Goal: Transaction & Acquisition: Obtain resource

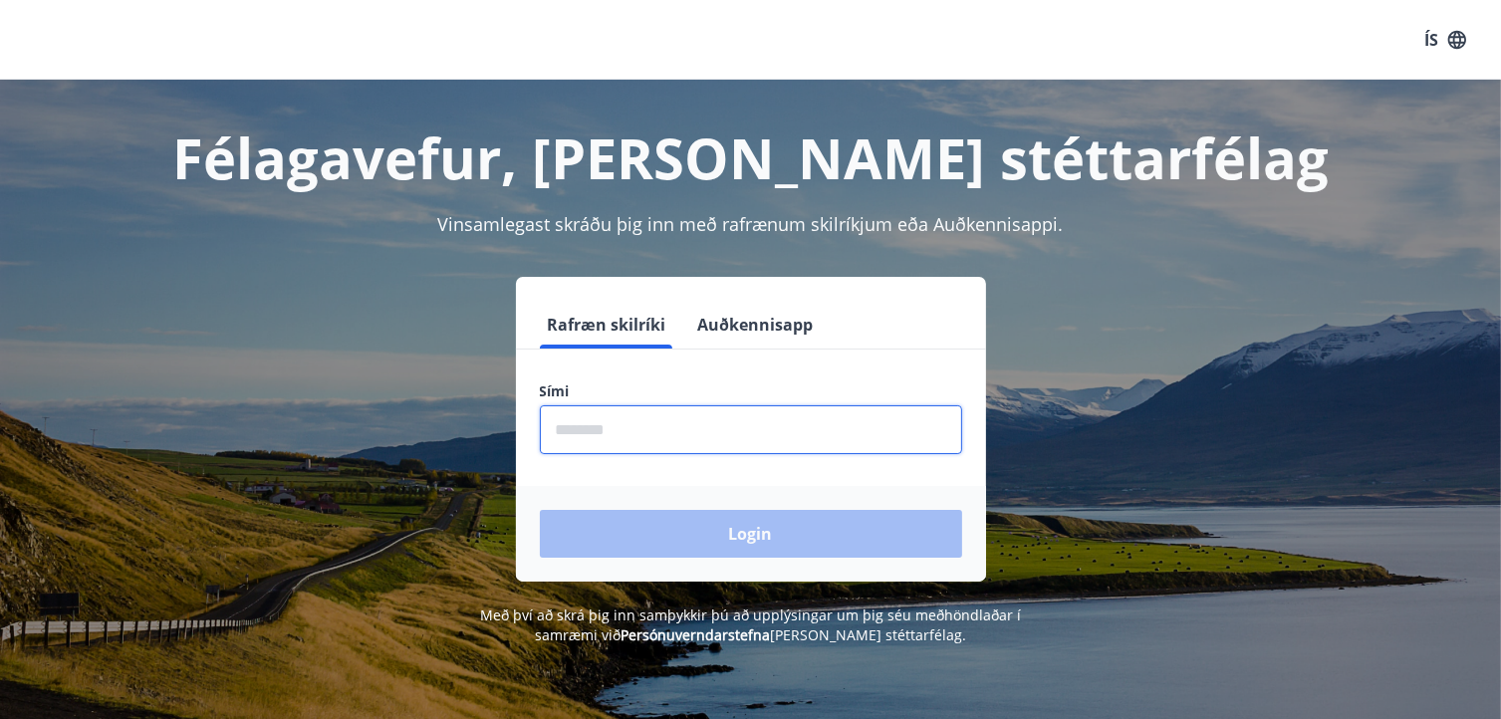
click at [704, 429] on input "phone" at bounding box center [751, 429] width 422 height 49
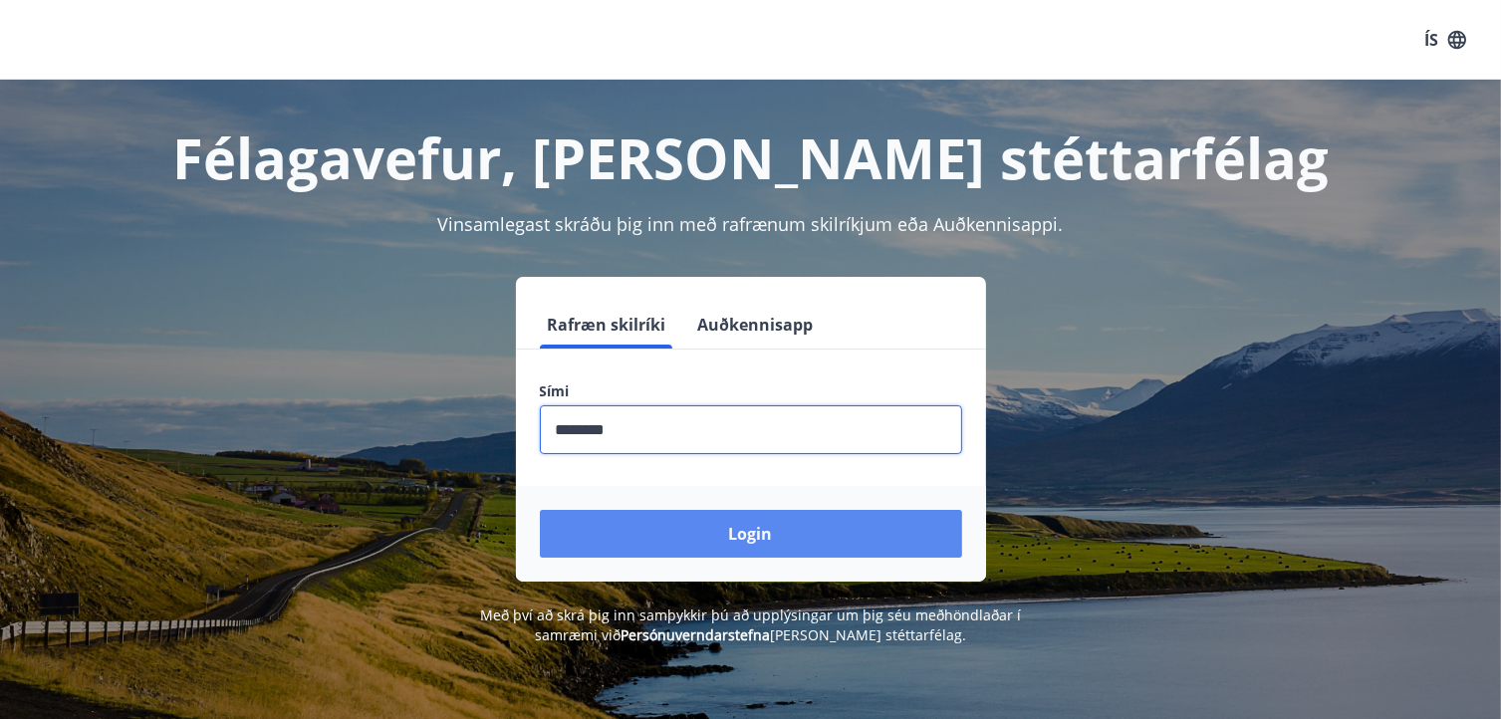
type input "********"
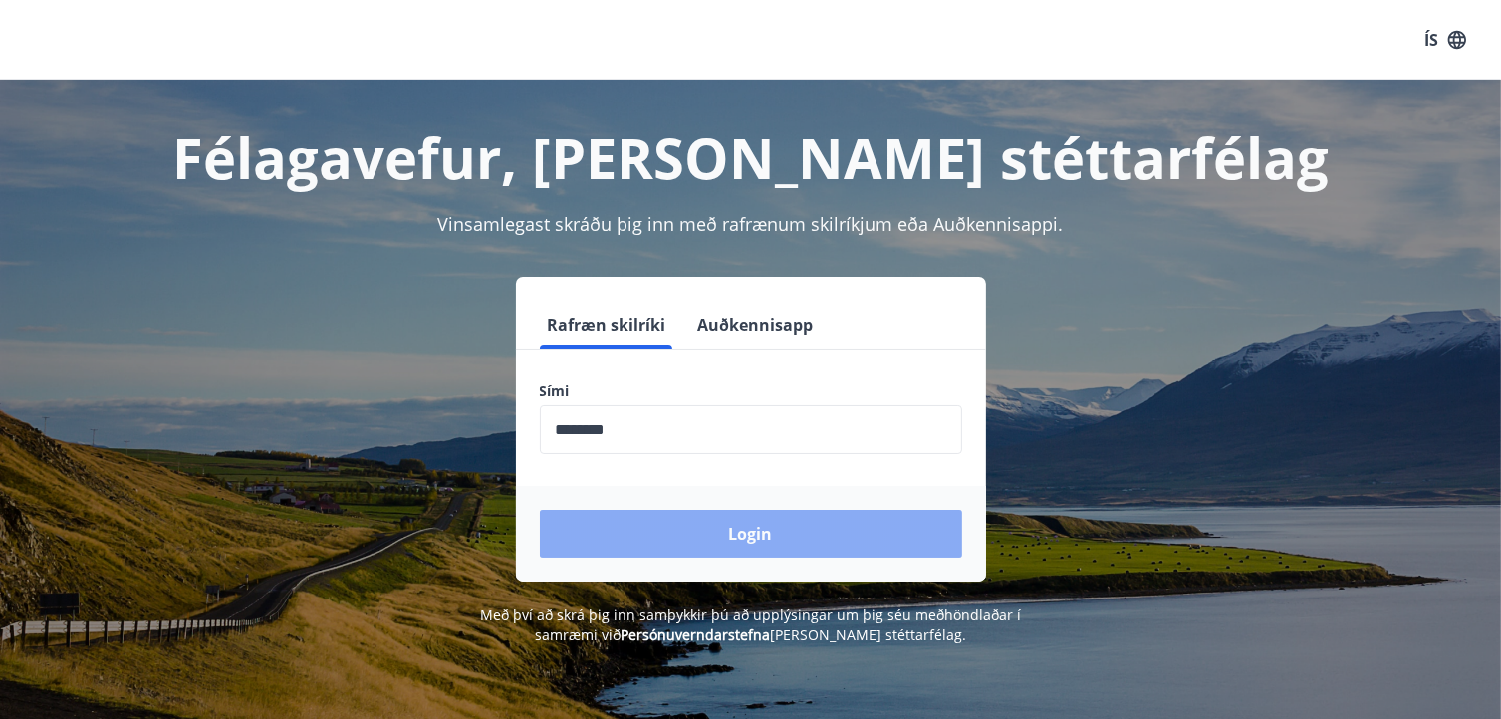
click at [723, 531] on button "Login" at bounding box center [751, 534] width 422 height 48
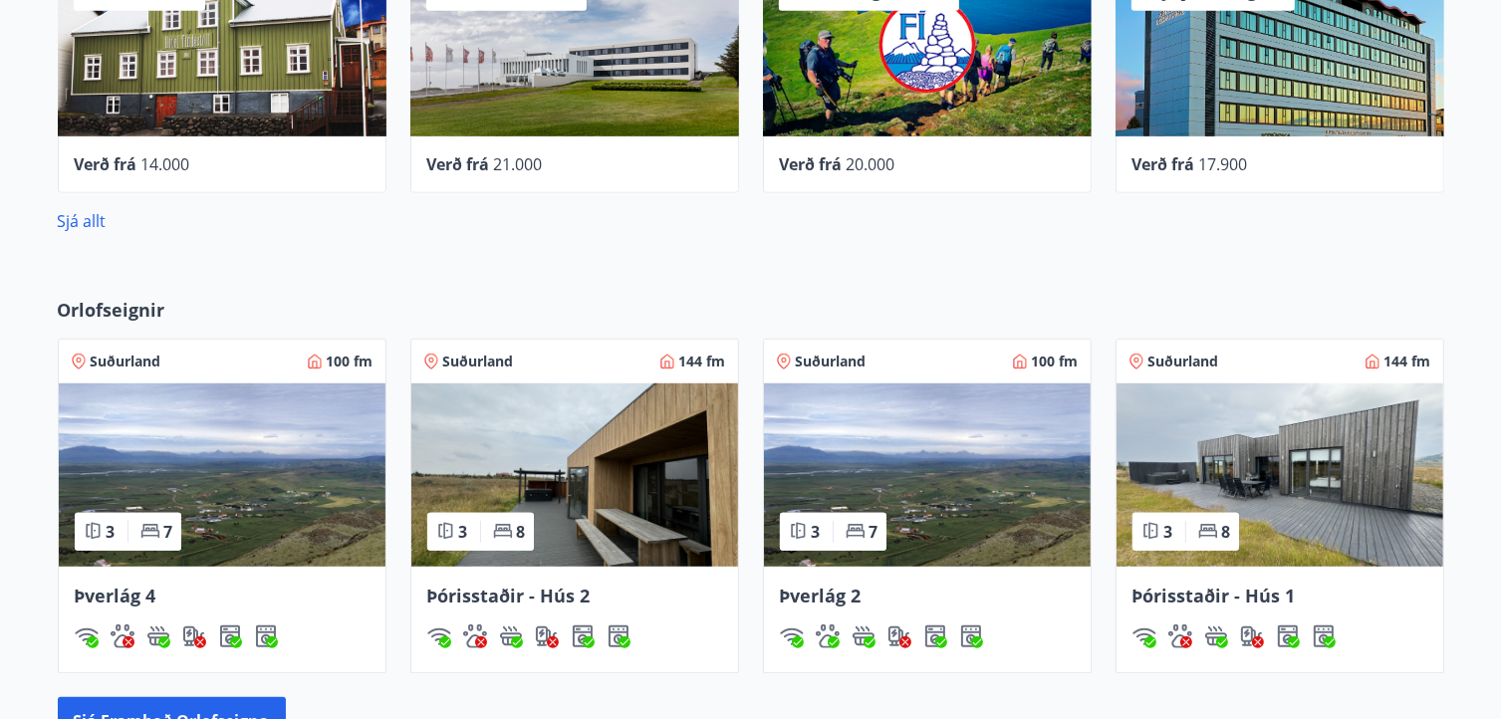
scroll to position [1048, 0]
click at [217, 462] on img at bounding box center [222, 474] width 327 height 183
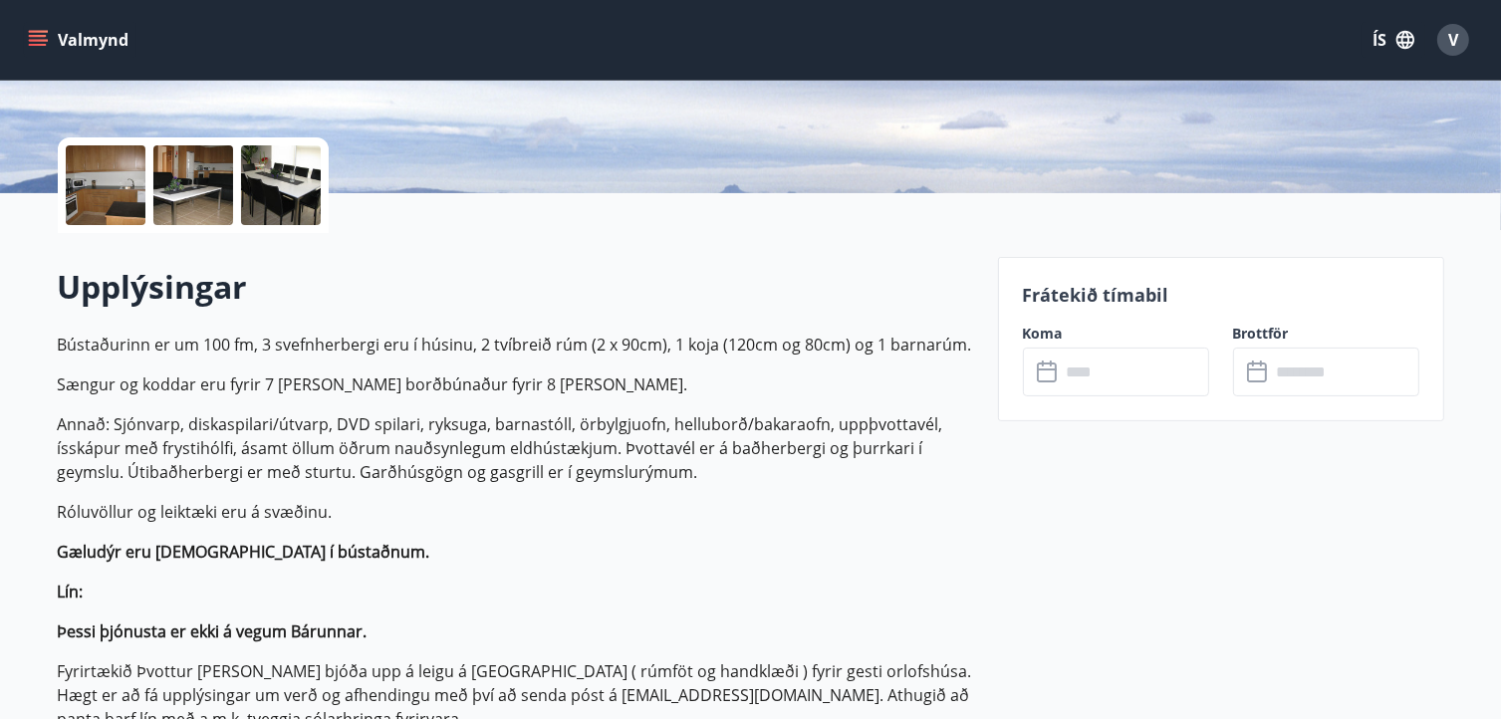
scroll to position [402, 0]
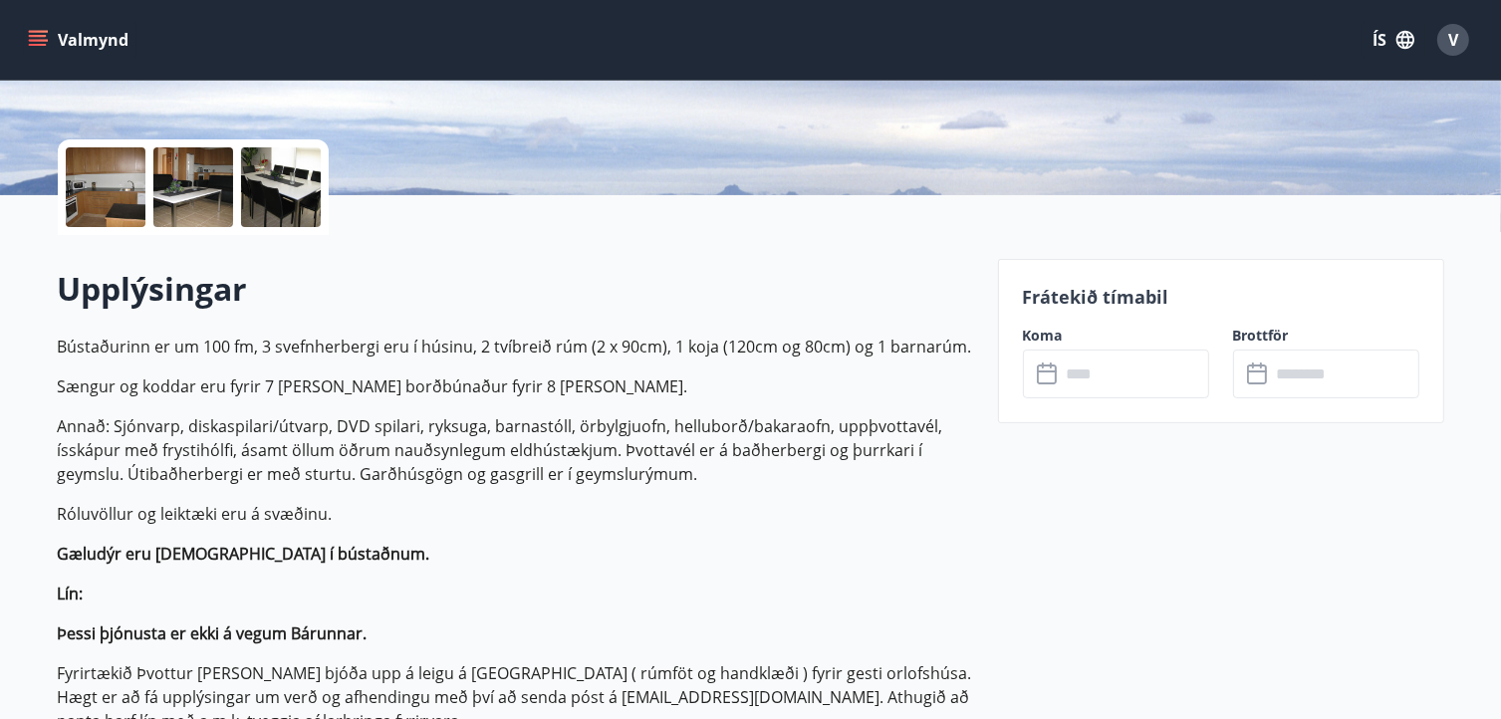
click at [1055, 371] on icon at bounding box center [1047, 375] width 20 height 20
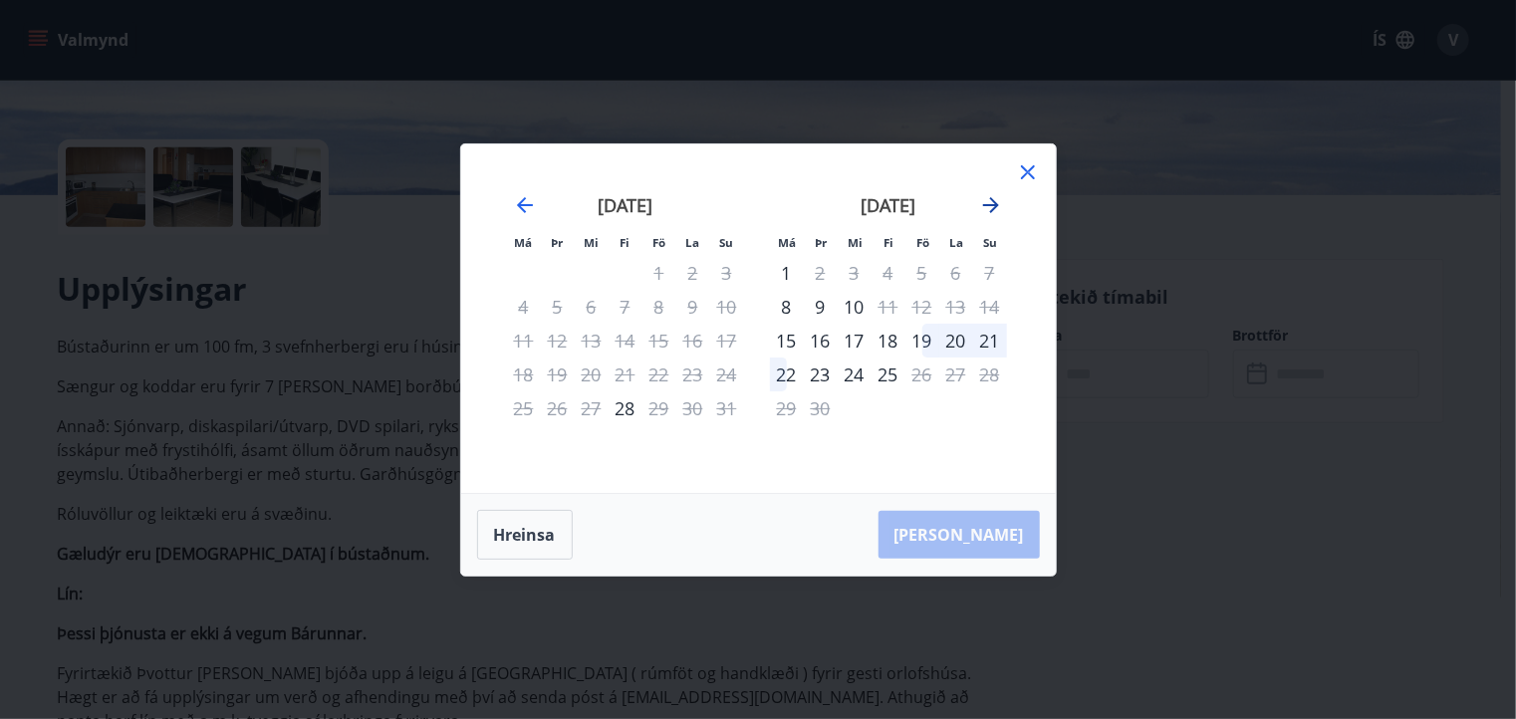
click at [992, 200] on icon "Move forward to switch to the next month." at bounding box center [991, 205] width 16 height 16
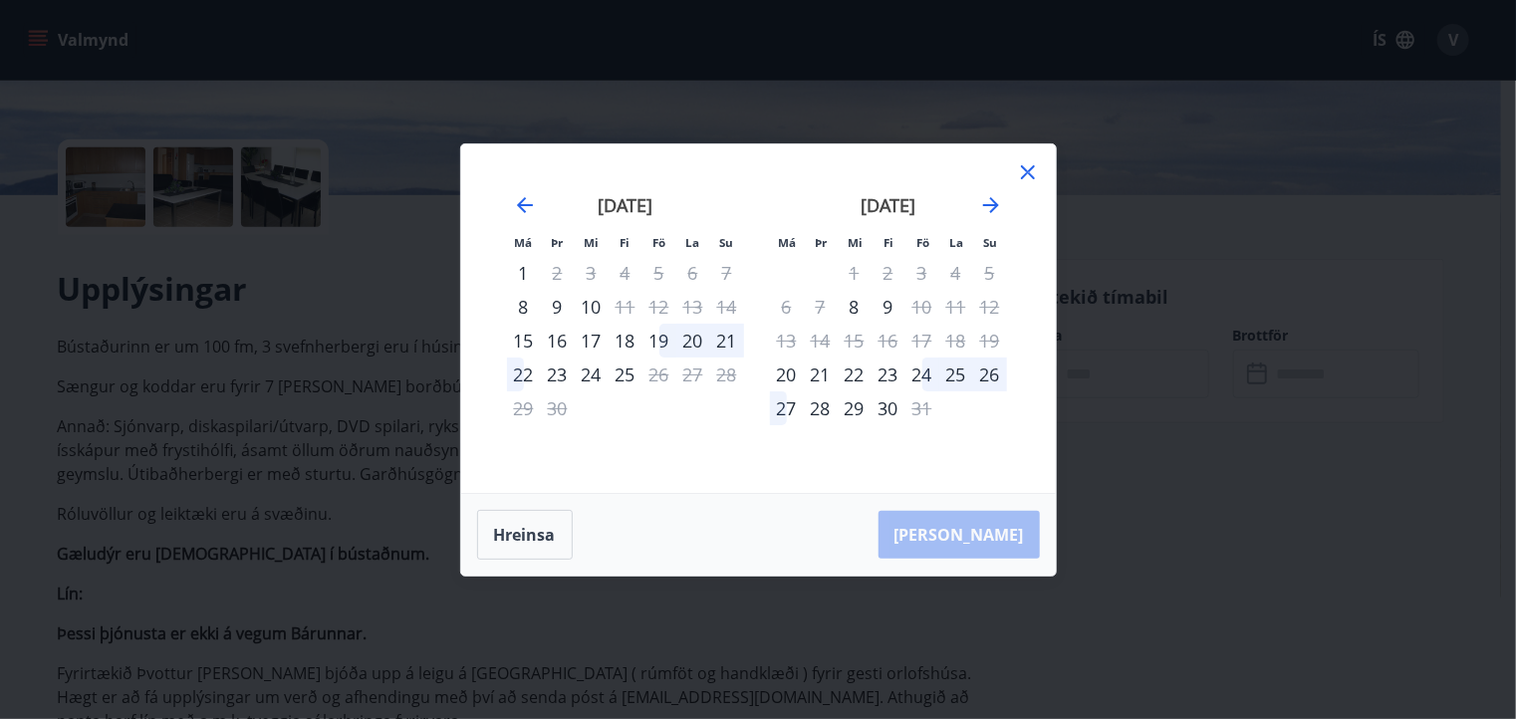
click at [1022, 161] on icon at bounding box center [1028, 172] width 24 height 24
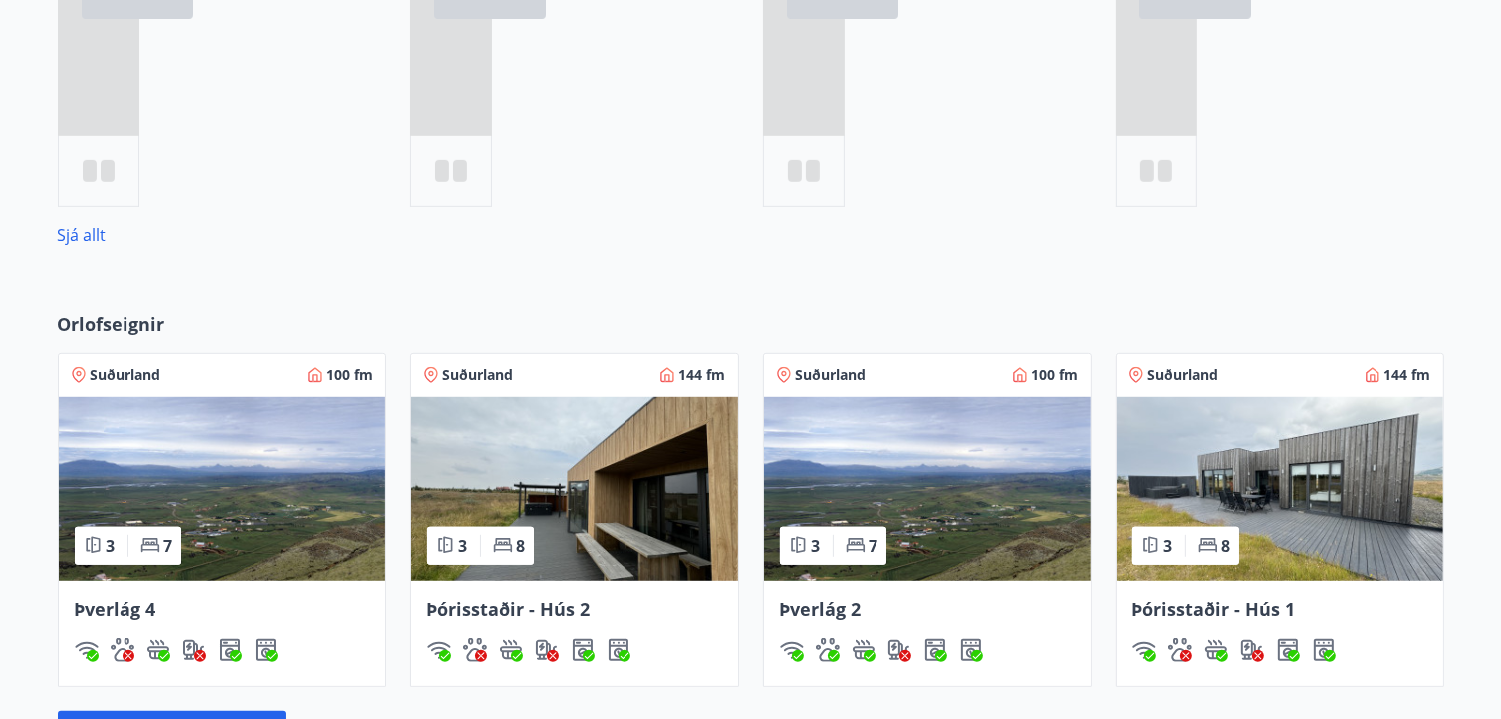
scroll to position [1107, 0]
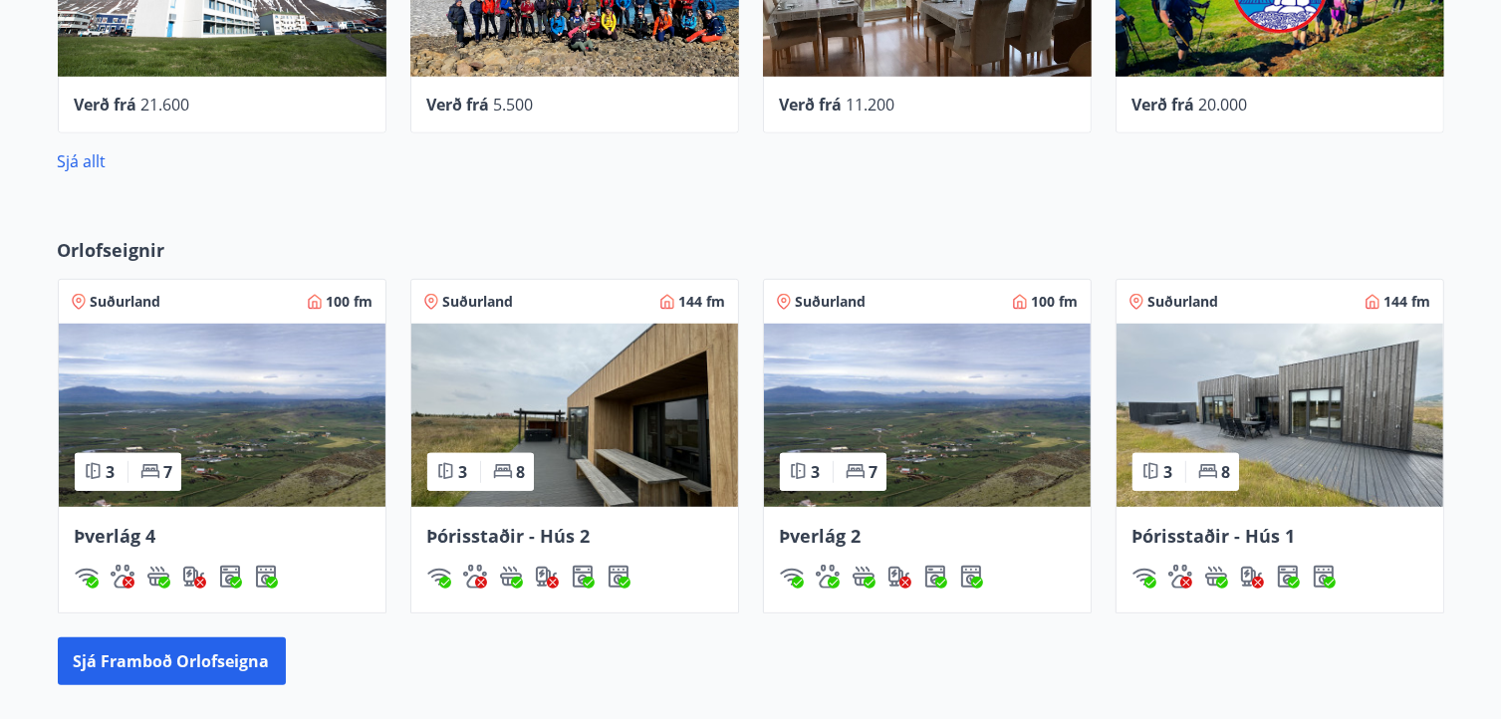
click at [552, 353] on img at bounding box center [574, 415] width 327 height 183
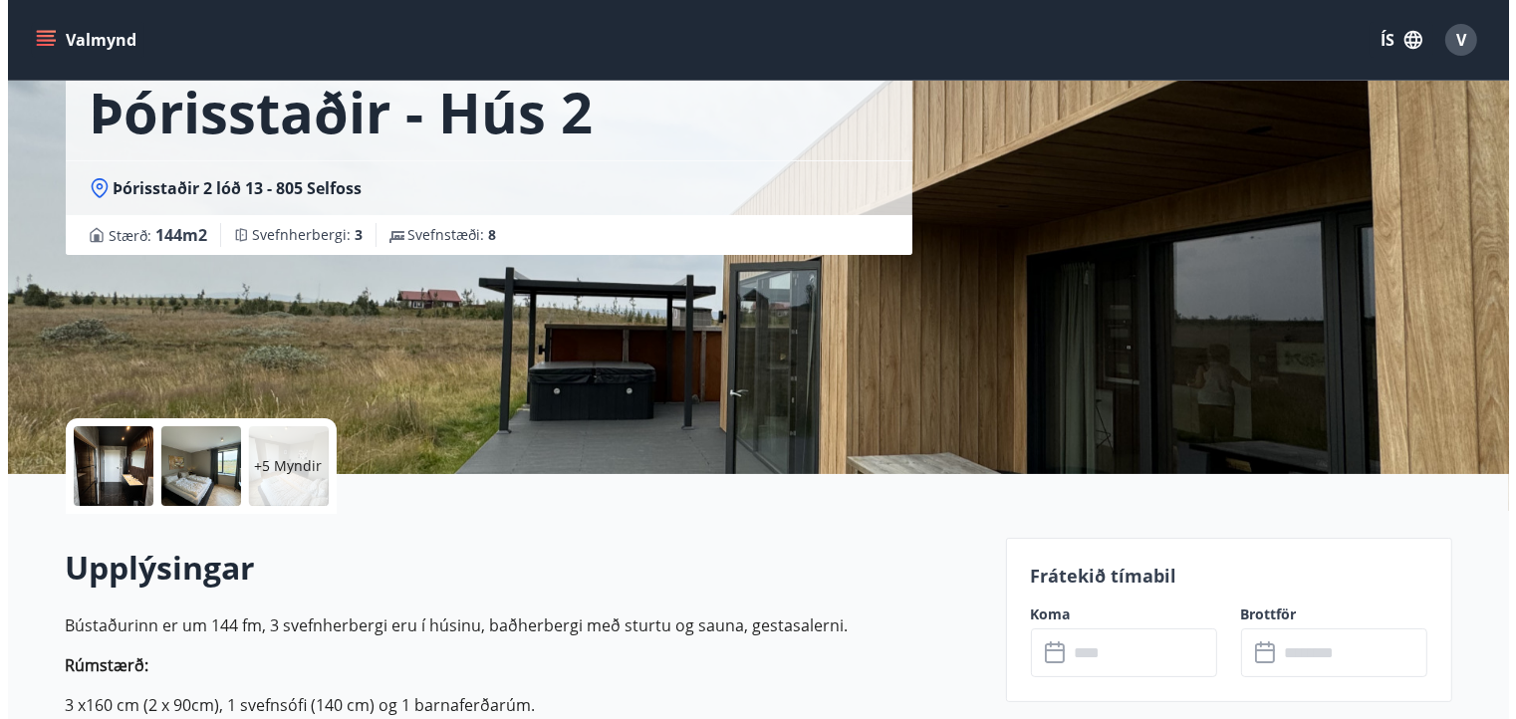
scroll to position [122, 0]
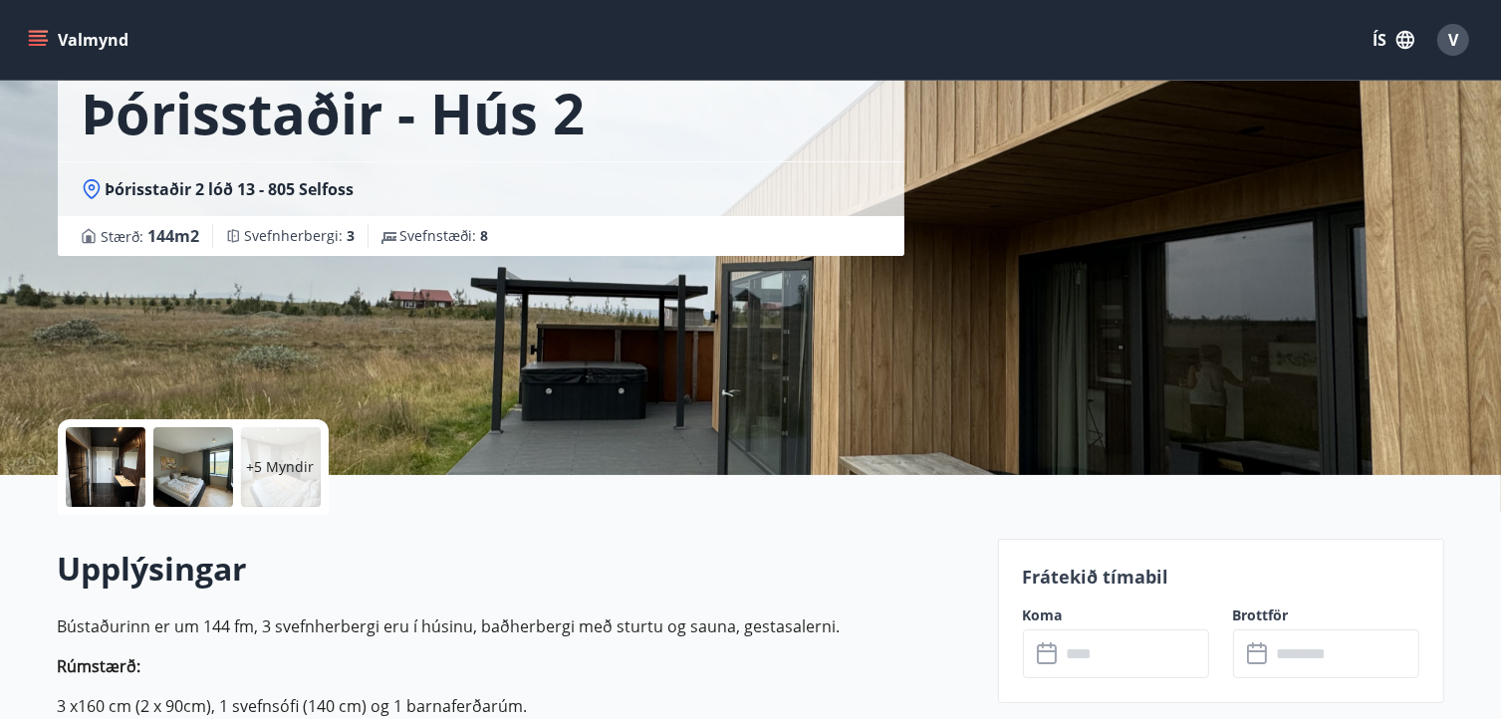
click at [99, 458] on div at bounding box center [106, 467] width 80 height 80
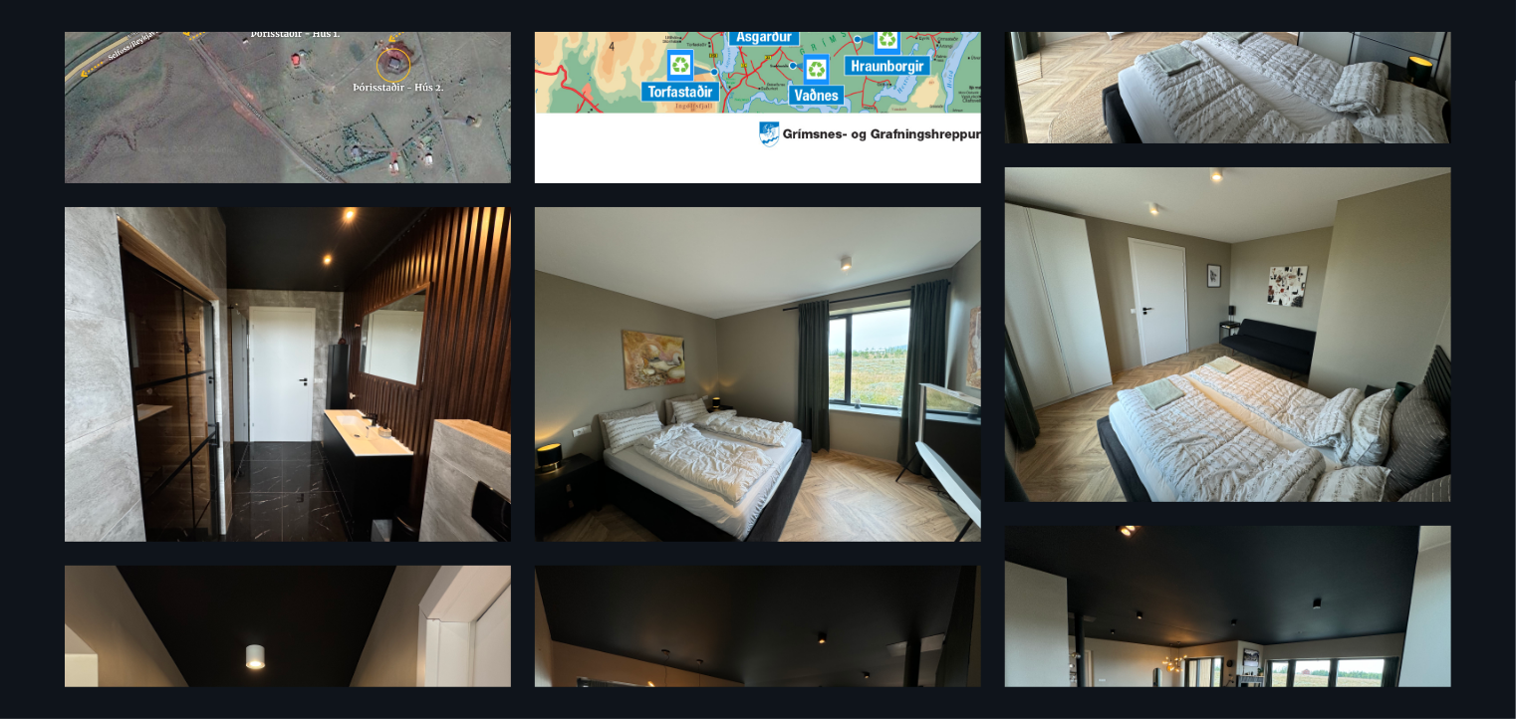
scroll to position [0, 0]
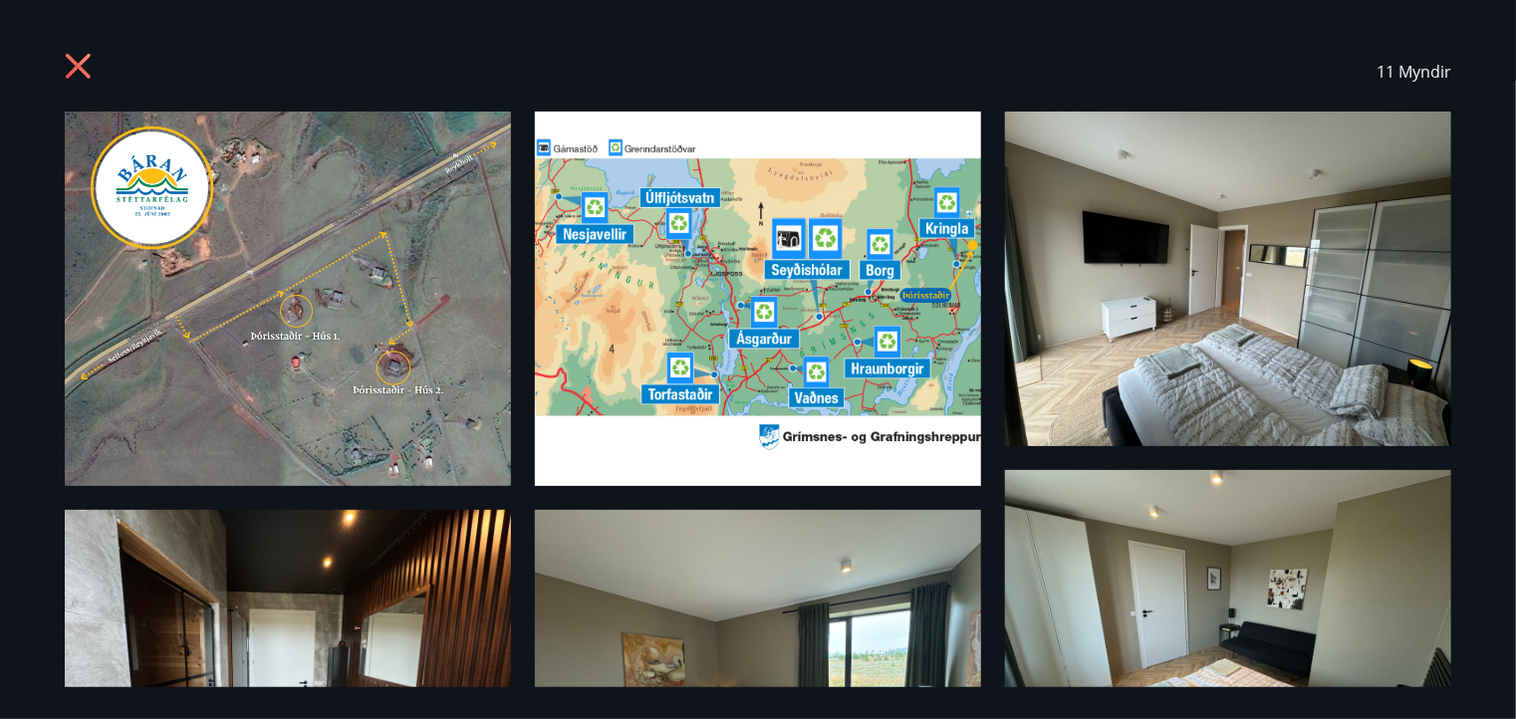
click at [76, 33] on div "11 Myndir" at bounding box center [758, 72] width 1386 height 80
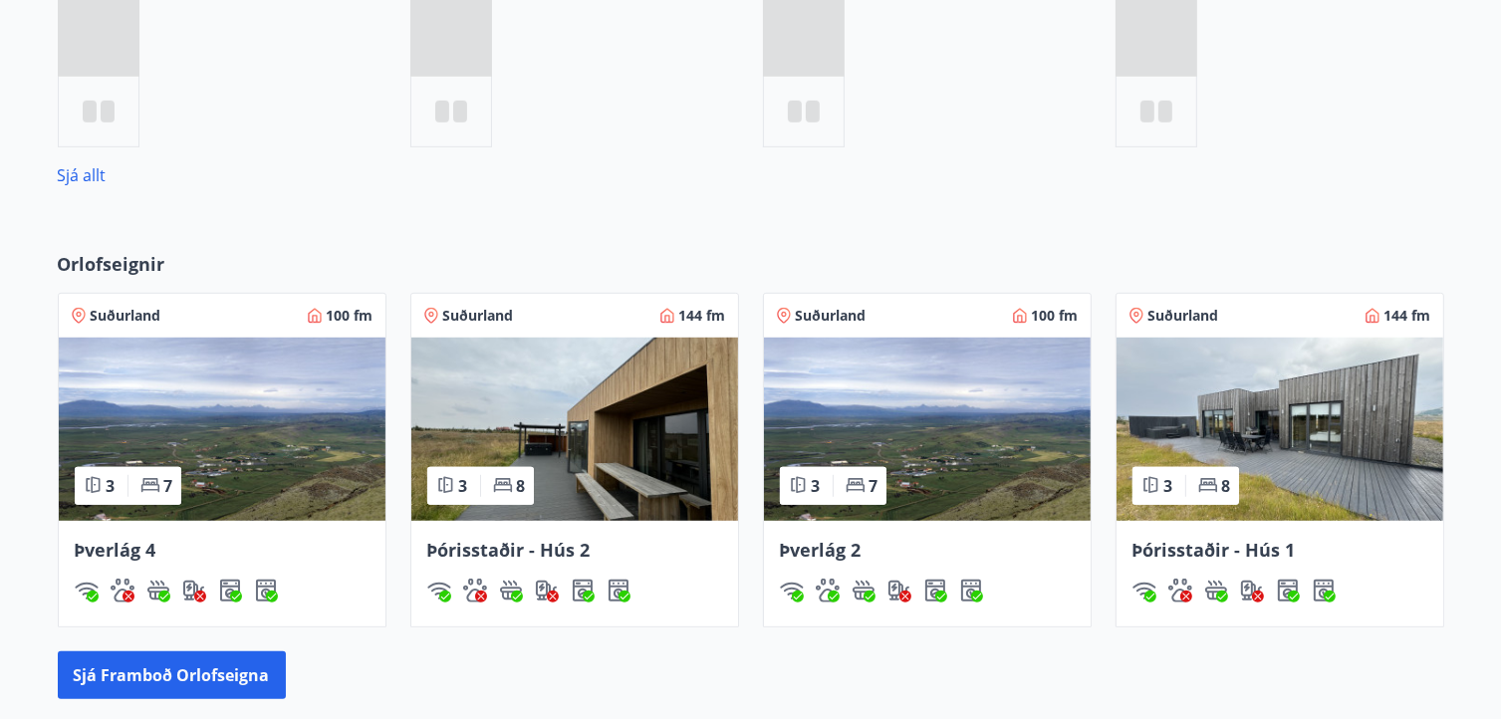
scroll to position [1167, 0]
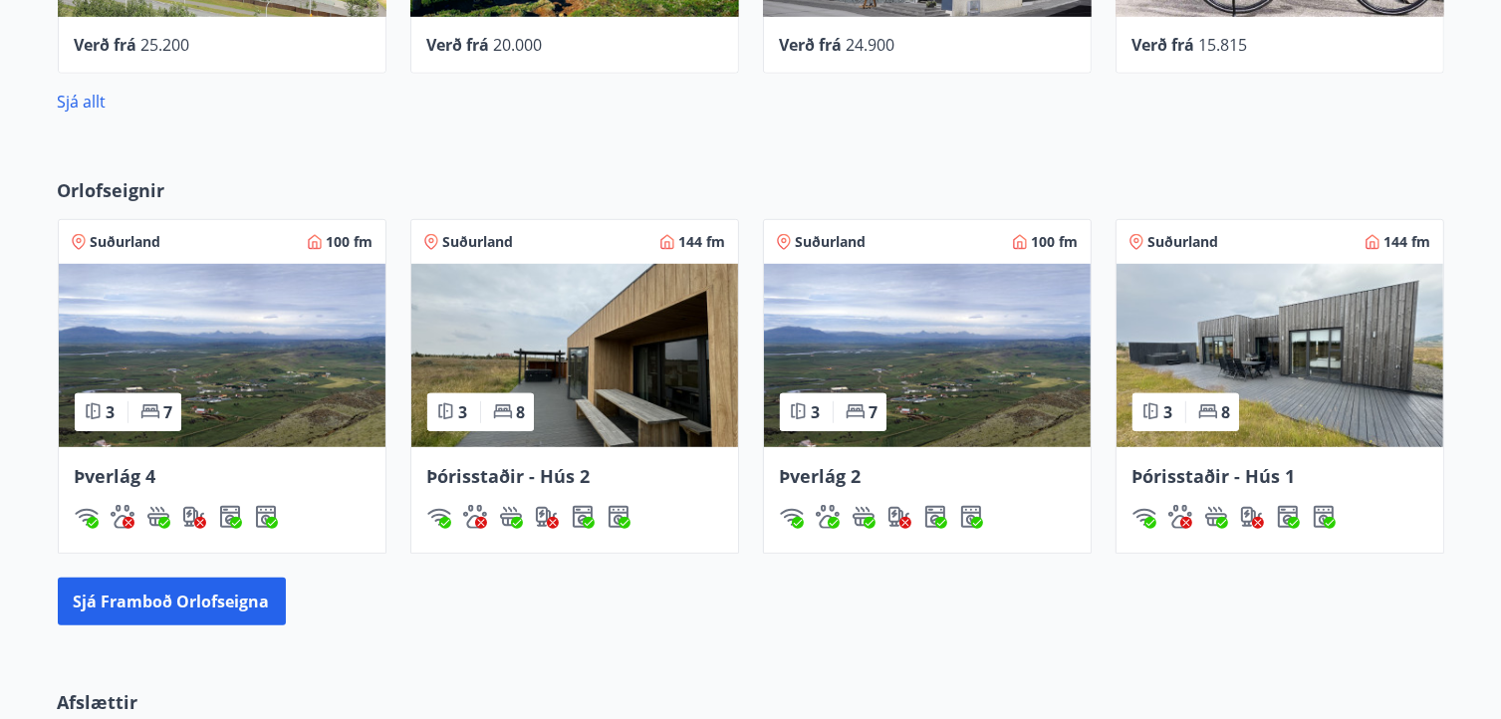
click at [964, 359] on img at bounding box center [927, 355] width 327 height 183
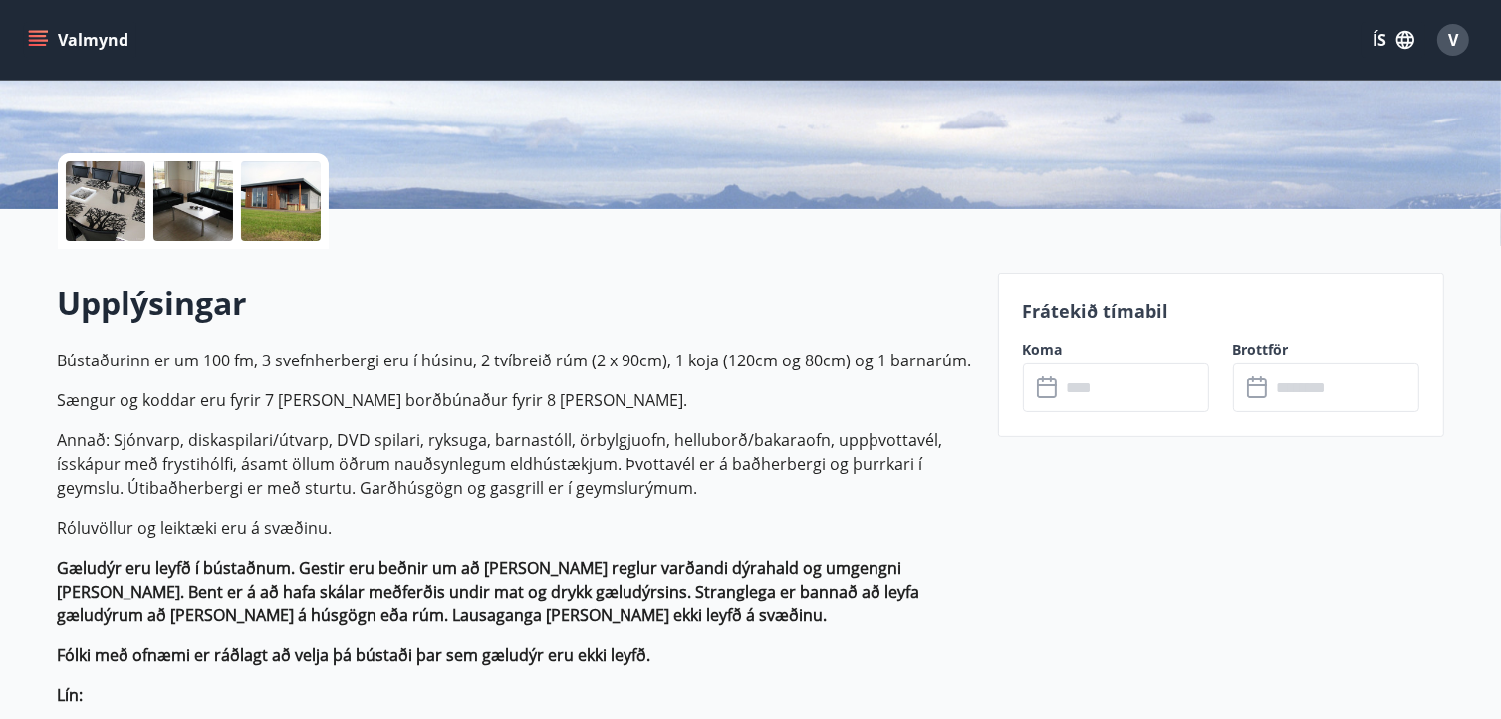
scroll to position [389, 0]
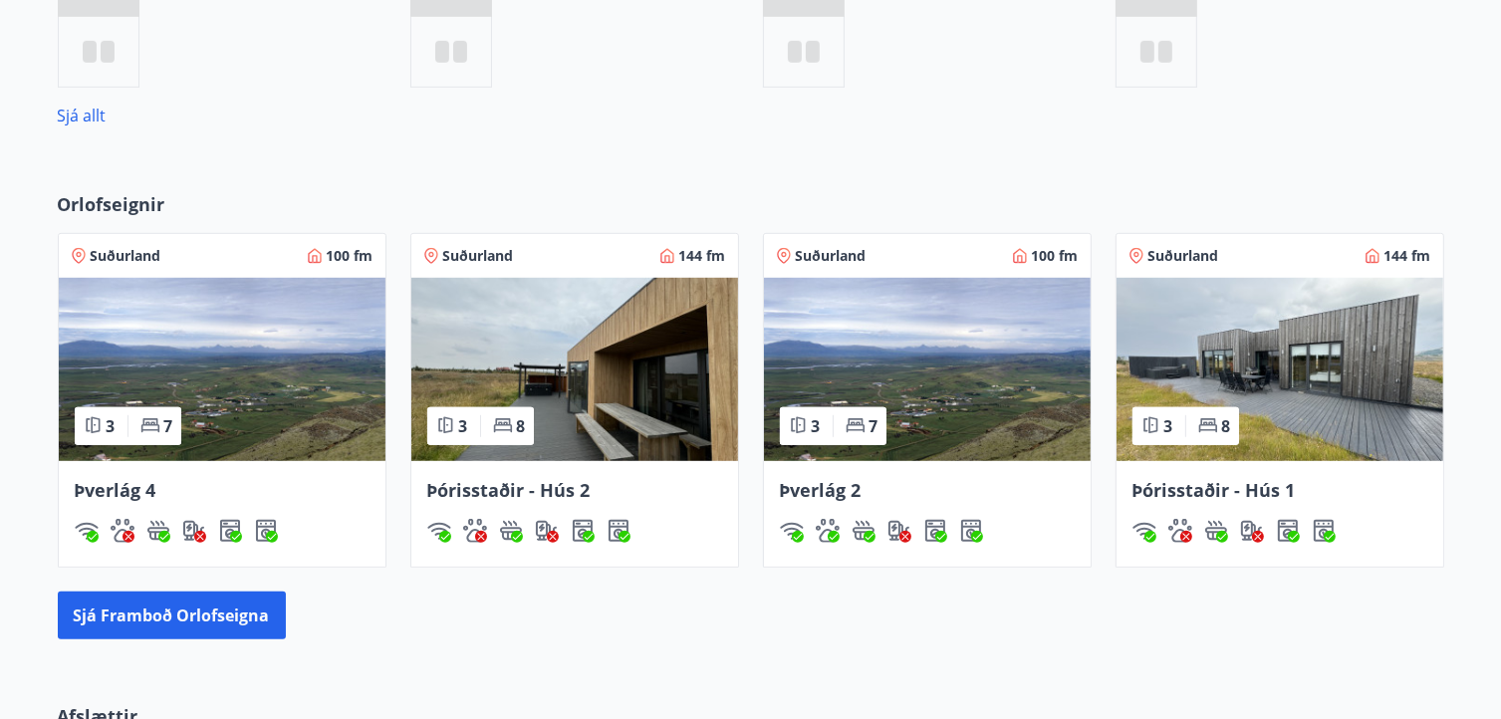
scroll to position [936, 0]
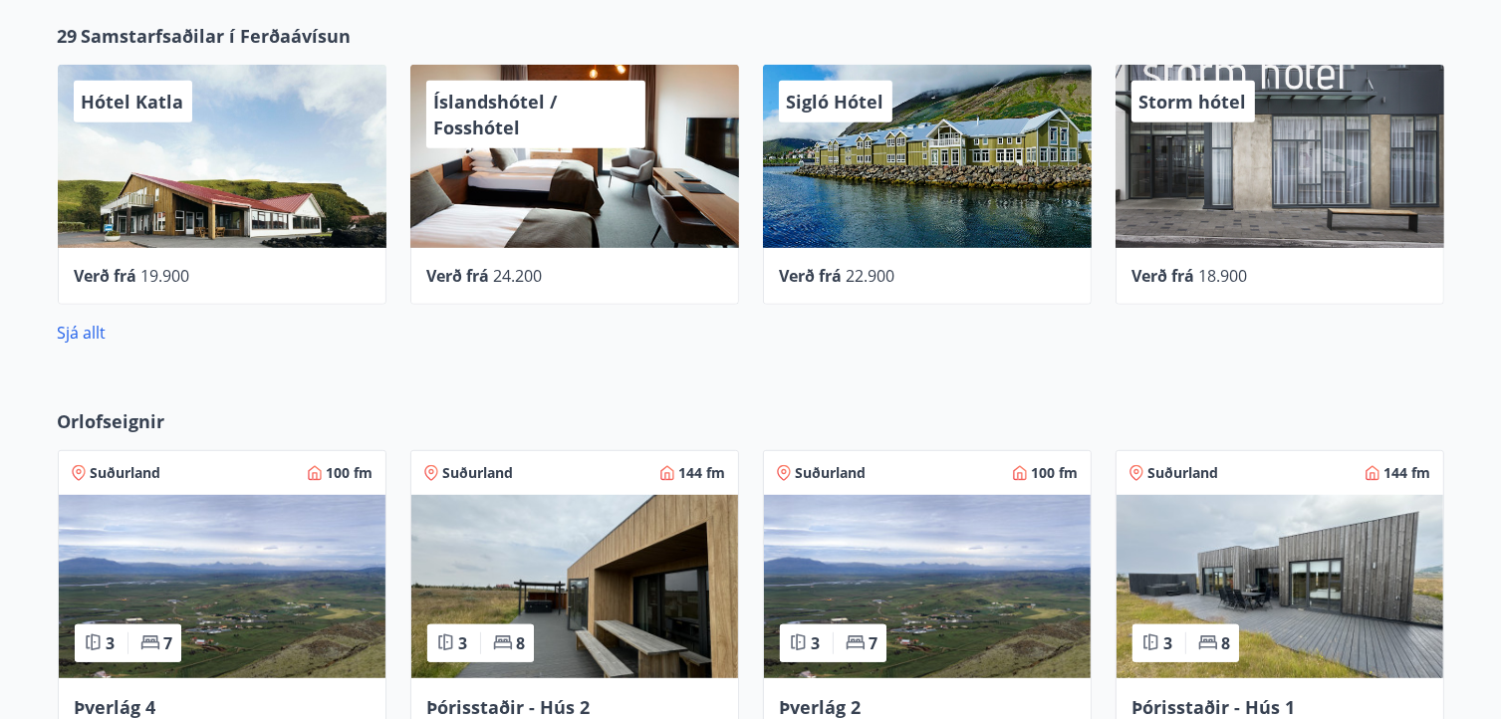
click at [1275, 557] on img at bounding box center [1279, 586] width 327 height 183
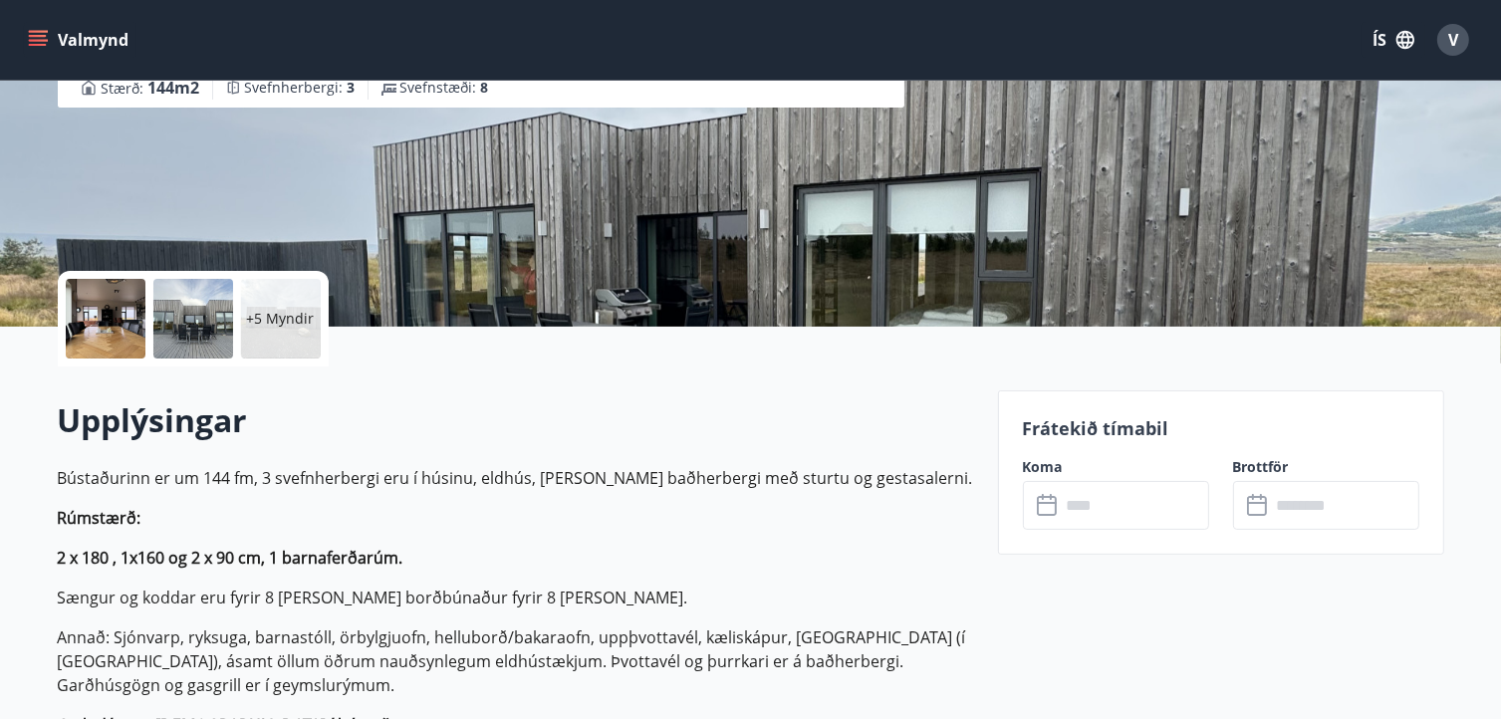
scroll to position [466, 0]
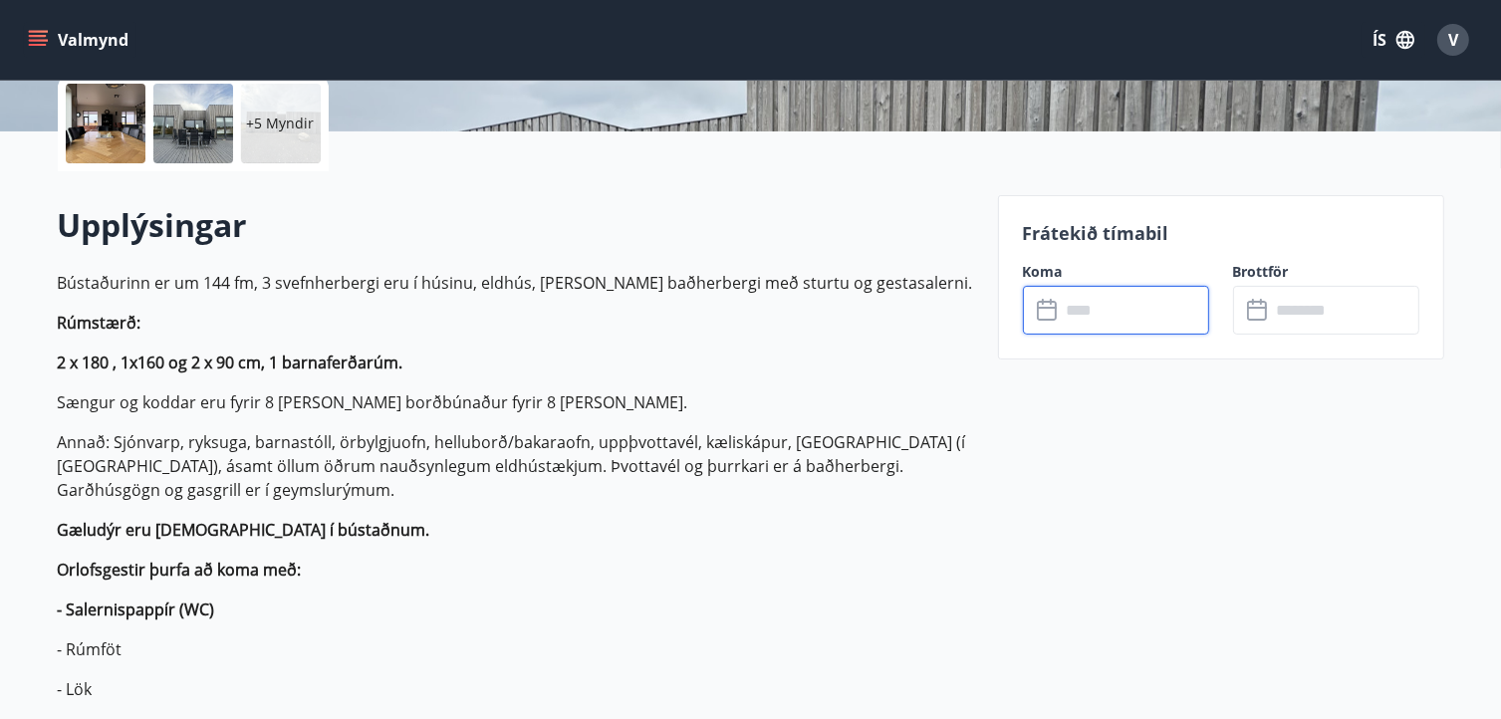
click at [1113, 312] on input "text" at bounding box center [1135, 310] width 148 height 49
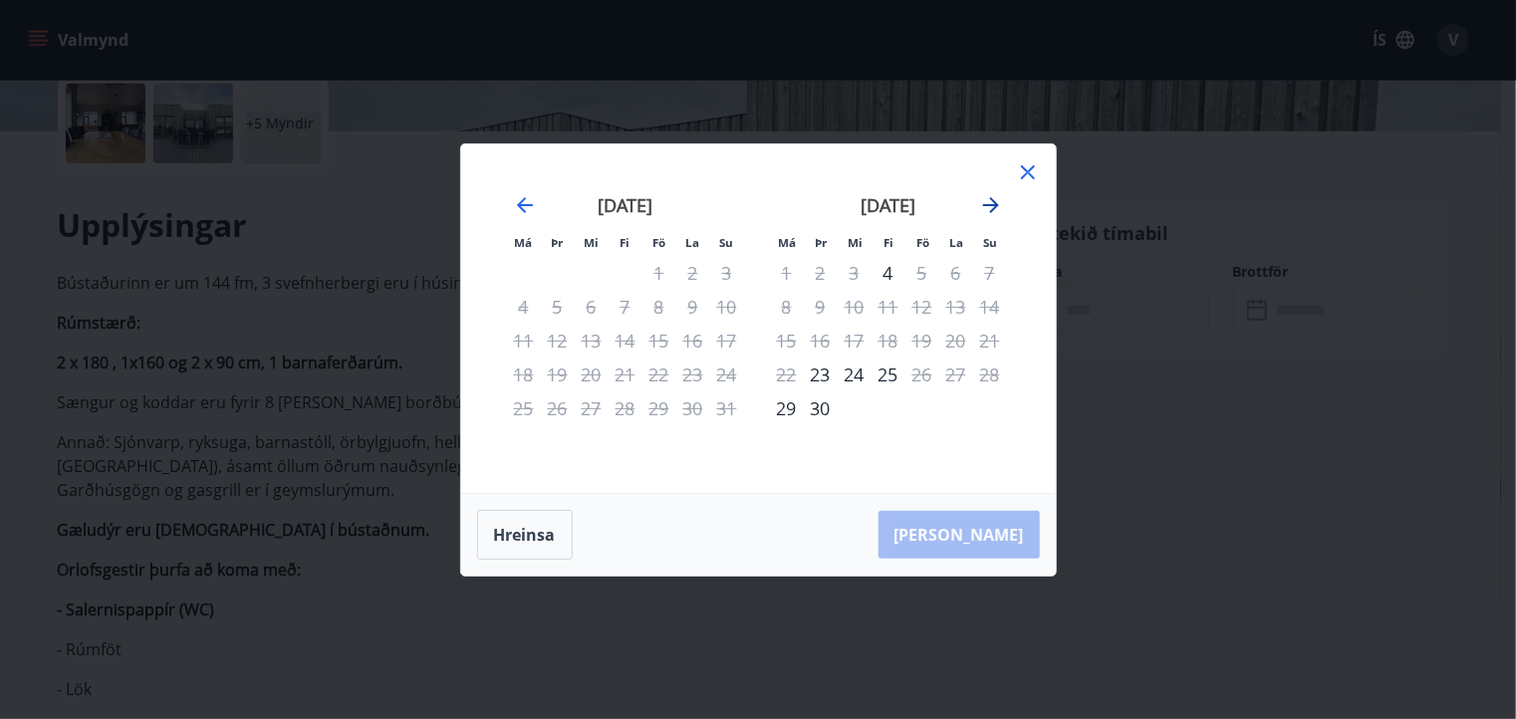
click at [991, 199] on icon "Move forward to switch to the next month." at bounding box center [991, 205] width 16 height 16
click at [1024, 170] on icon at bounding box center [1028, 172] width 24 height 24
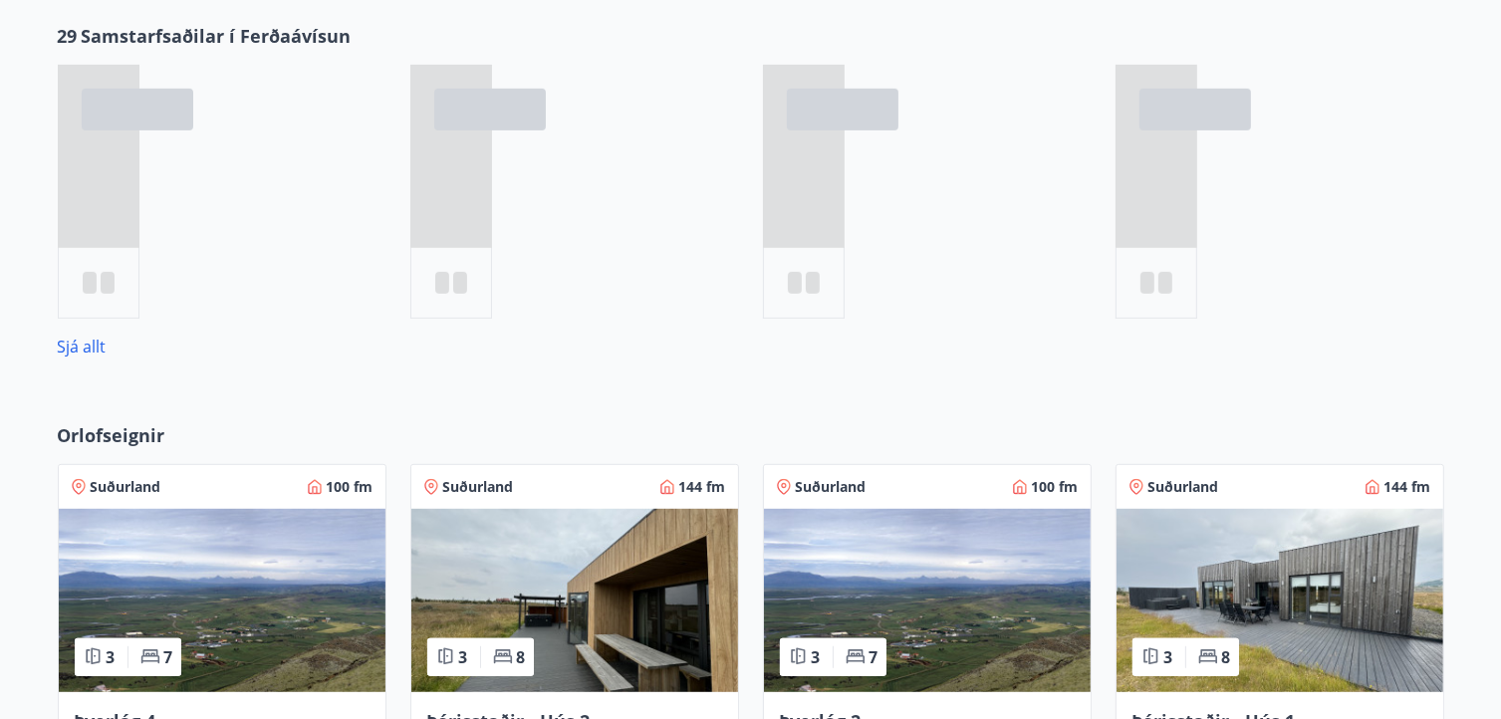
scroll to position [996, 0]
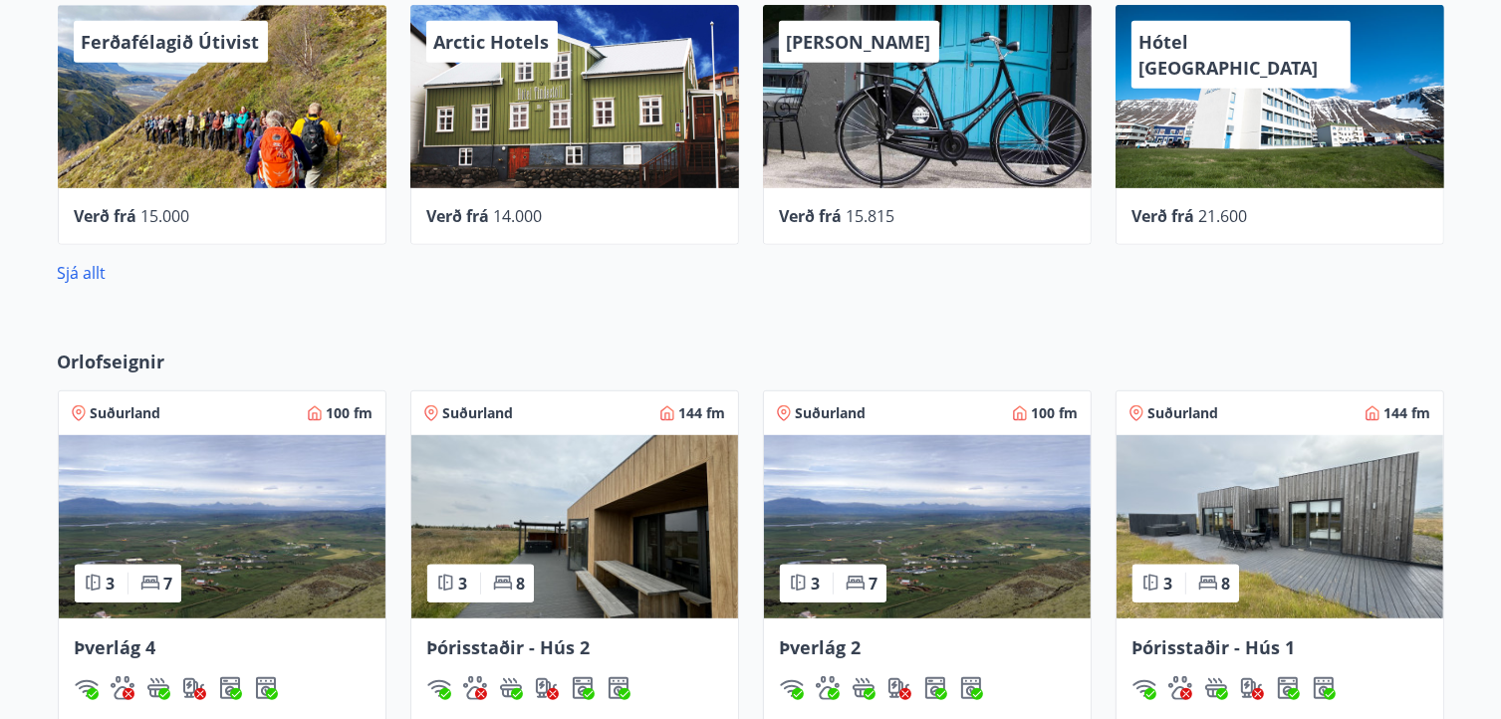
click at [549, 466] on img at bounding box center [574, 526] width 327 height 183
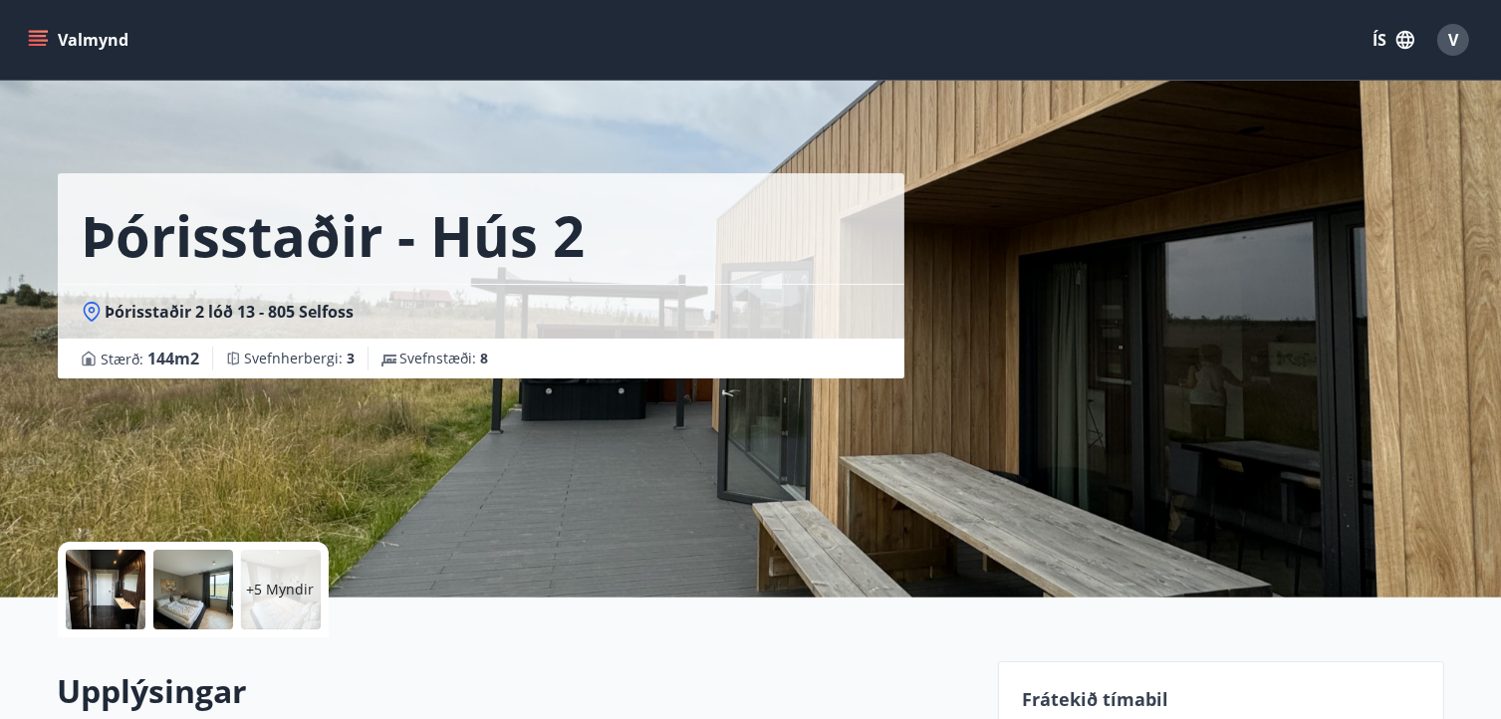
scroll to position [271, 0]
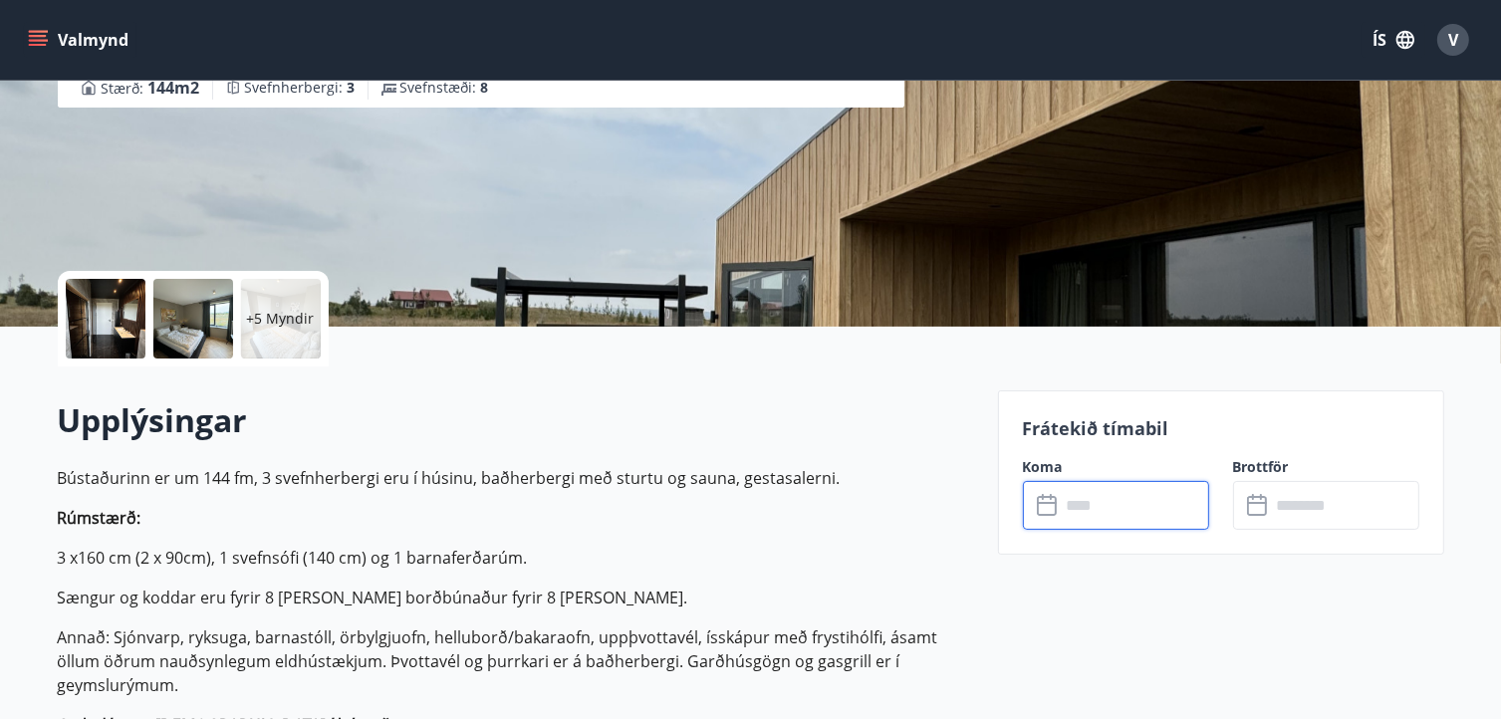
click at [1119, 506] on input "text" at bounding box center [1135, 505] width 148 height 49
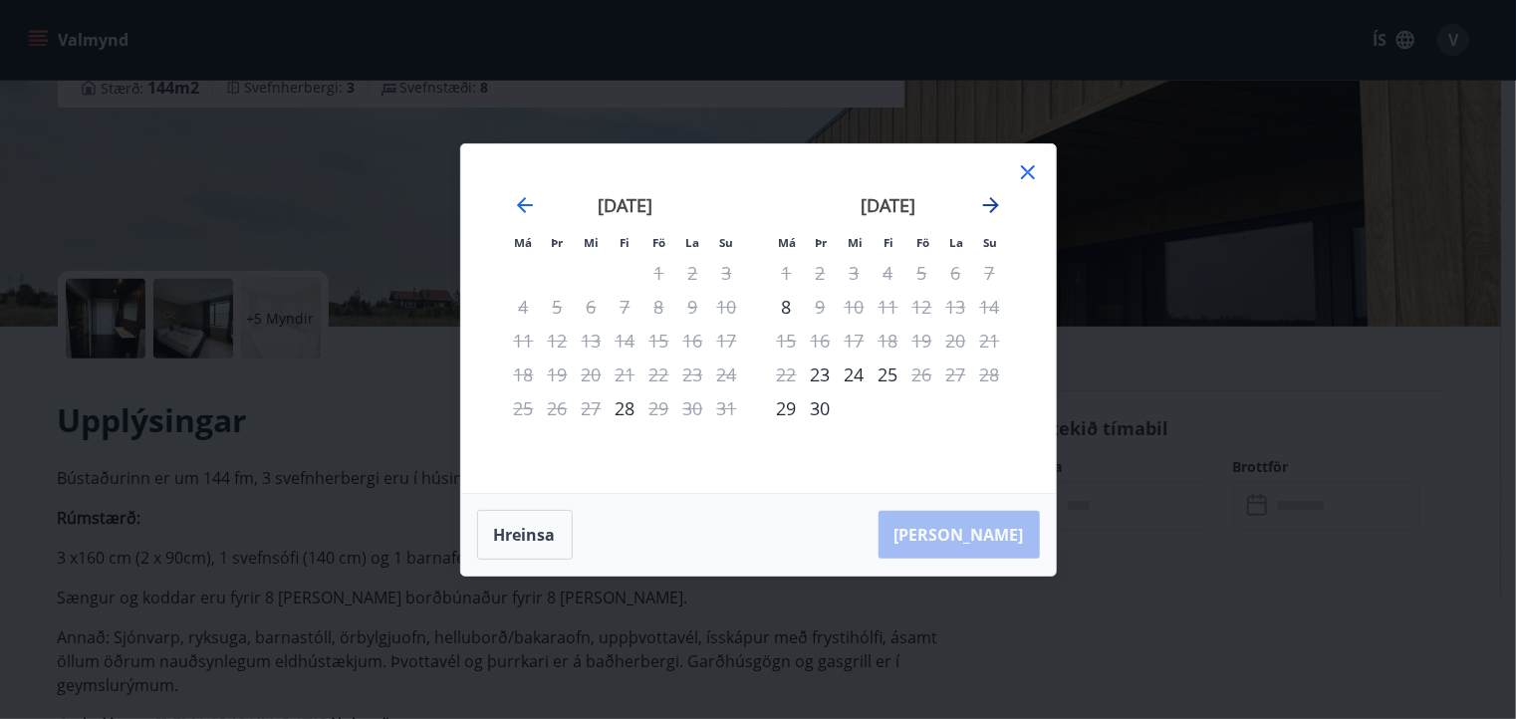
click at [988, 204] on icon "Move forward to switch to the next month." at bounding box center [991, 205] width 16 height 16
click at [1029, 169] on icon at bounding box center [1028, 172] width 14 height 14
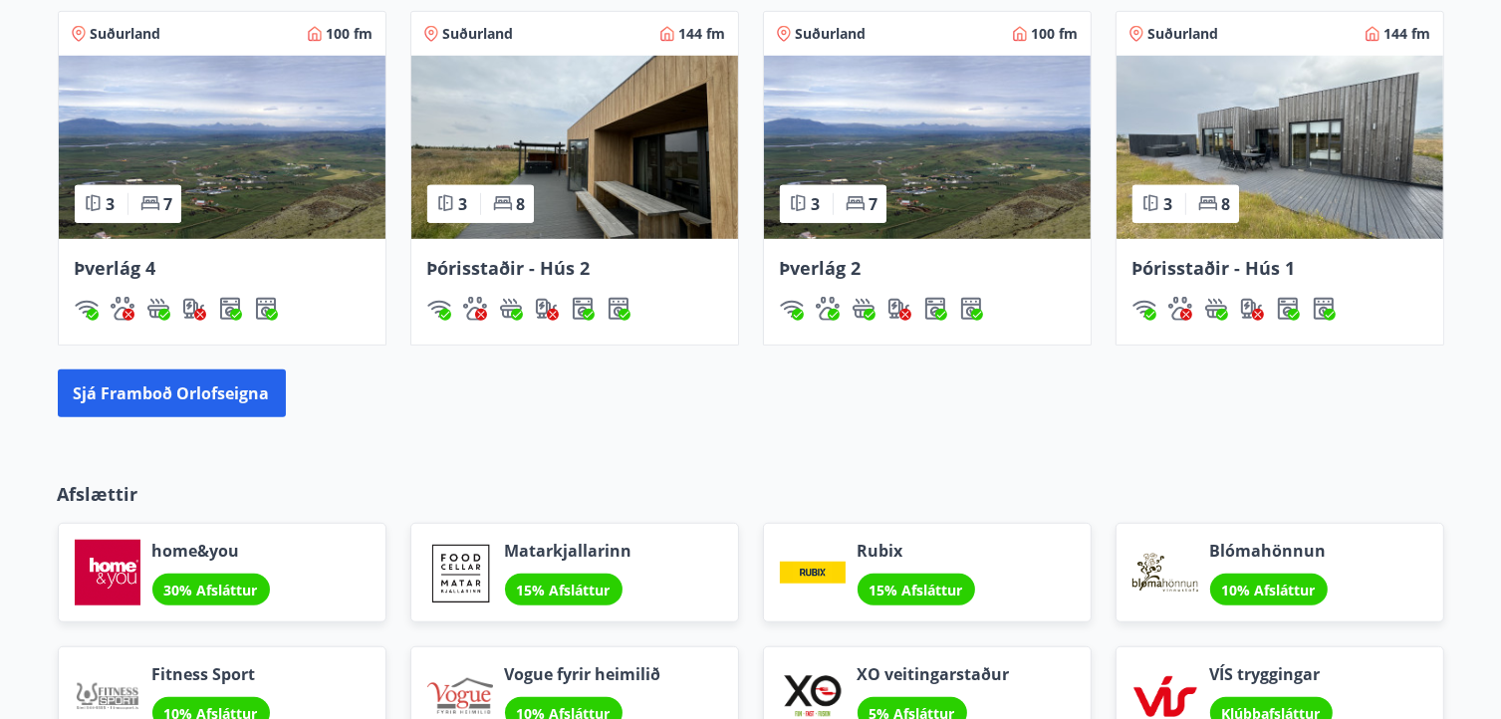
scroll to position [1377, 0]
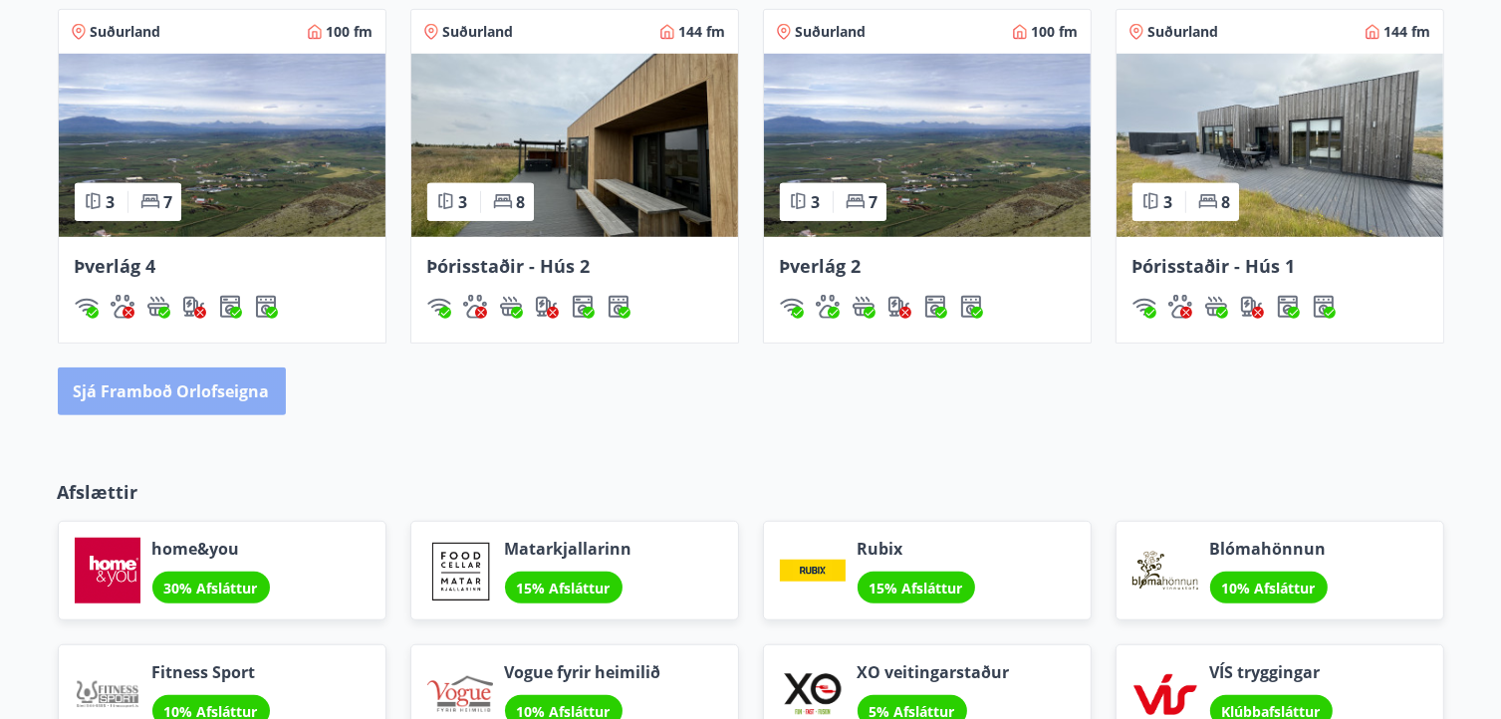
click at [203, 376] on button "Sjá framboð orlofseigna" at bounding box center [172, 391] width 228 height 48
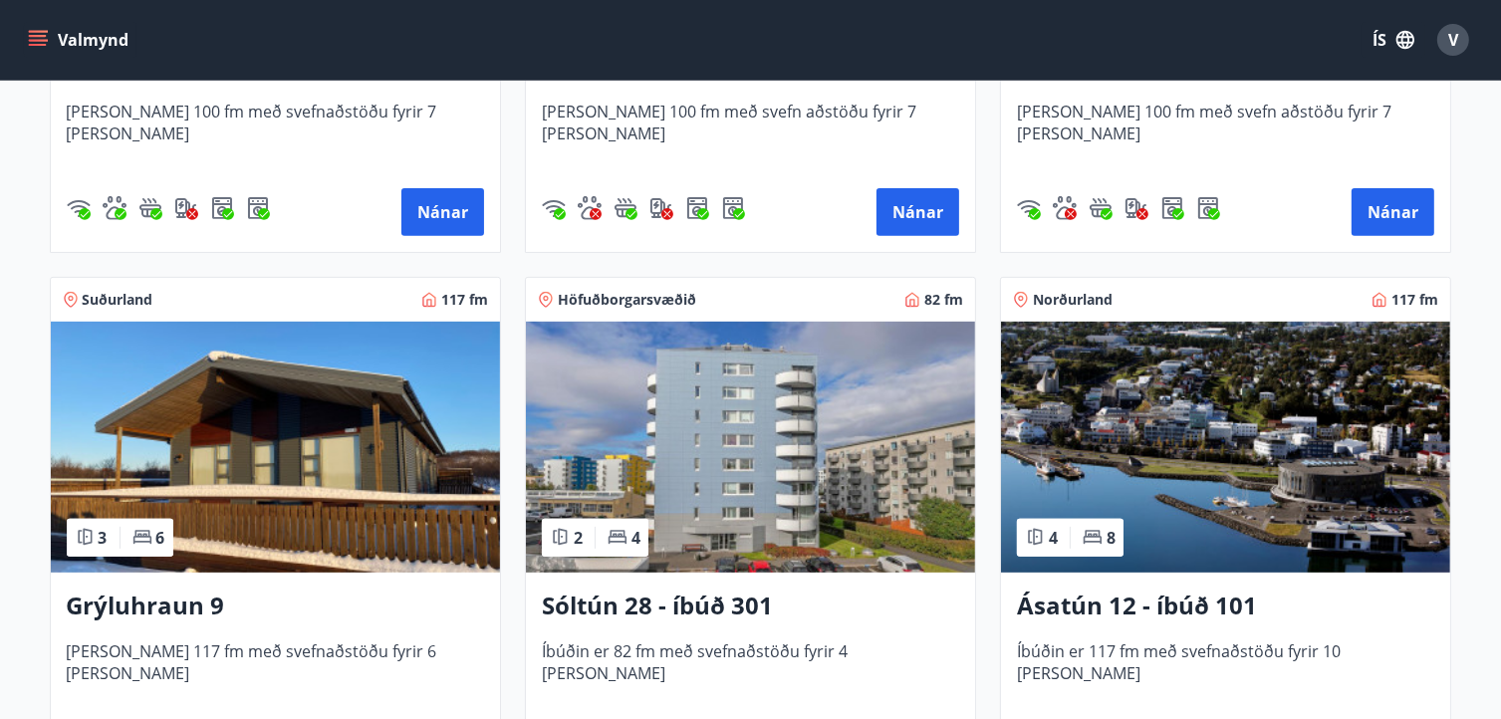
scroll to position [721, 0]
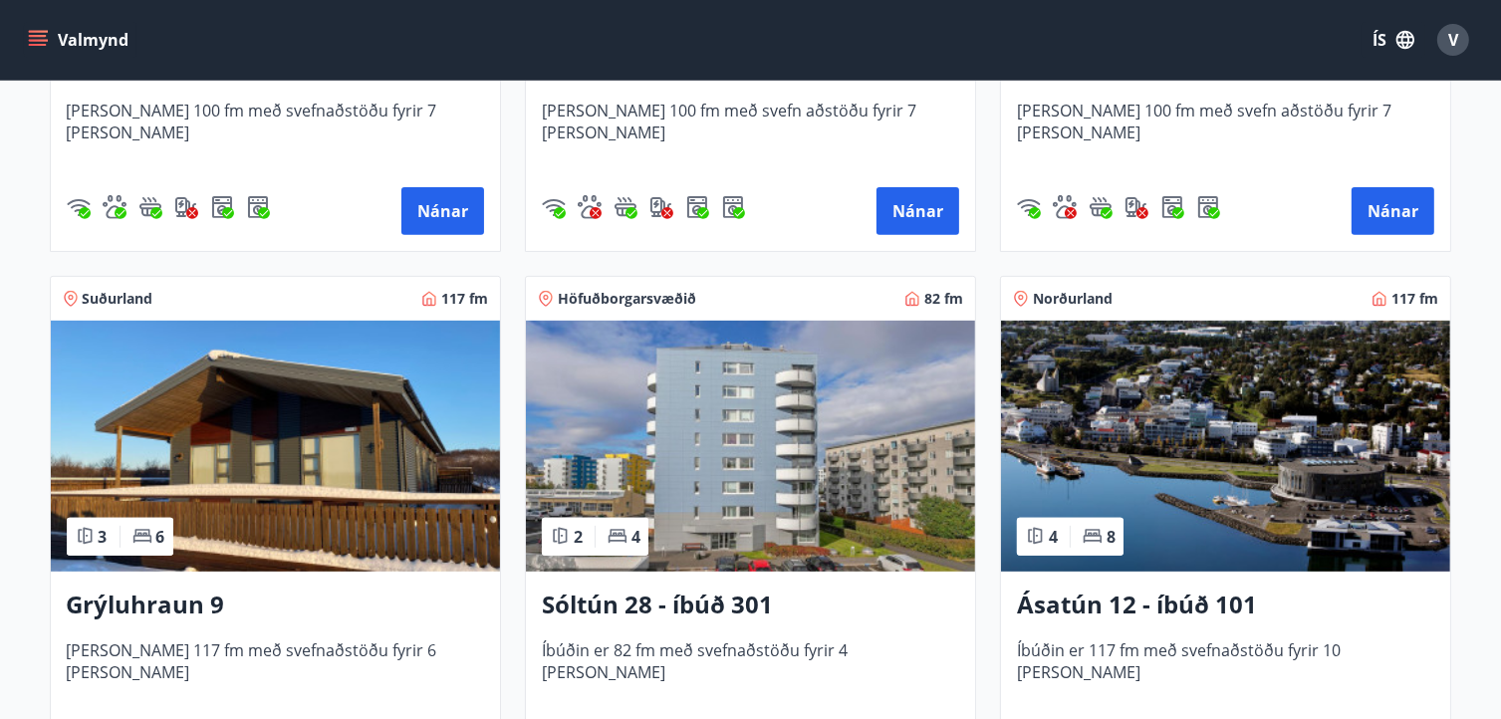
click at [371, 431] on img at bounding box center [275, 446] width 449 height 251
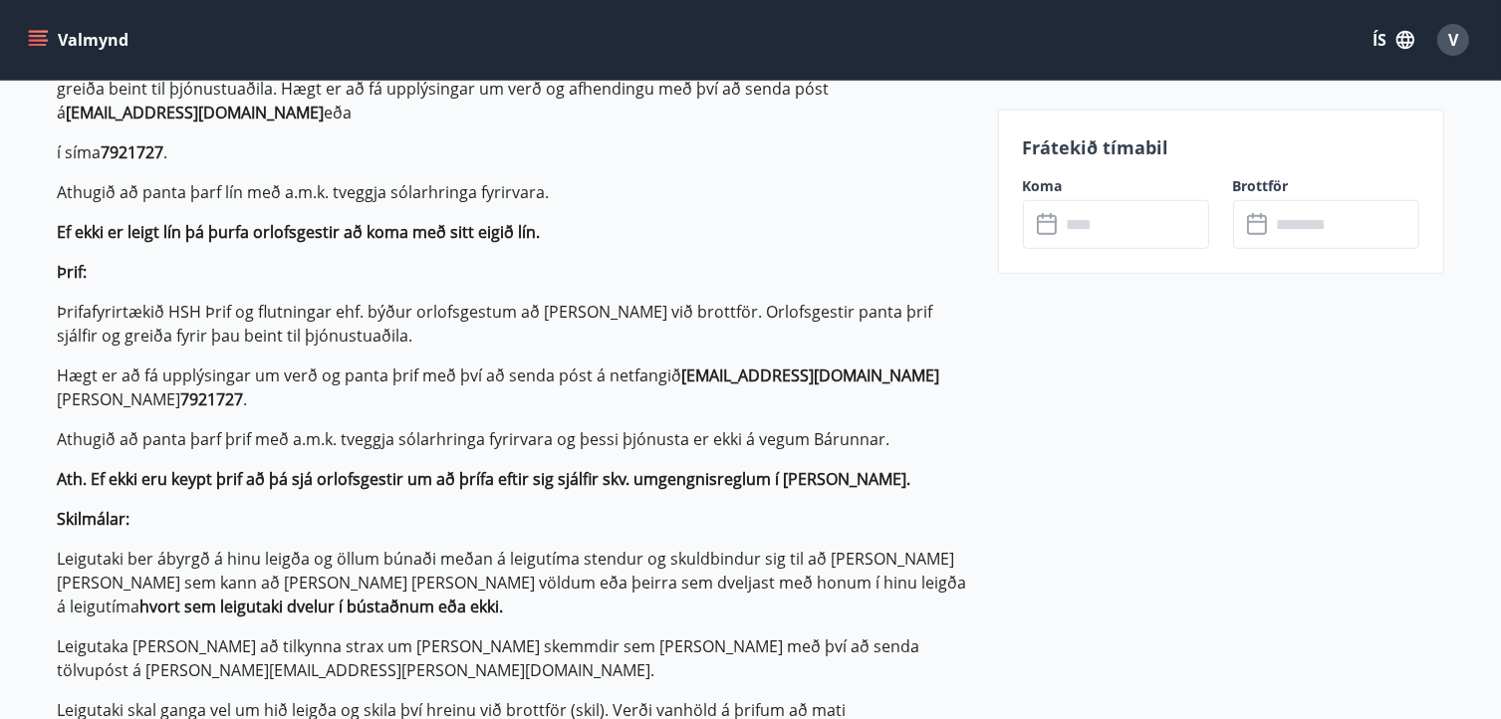
scroll to position [1354, 0]
click at [371, 431] on p "Athugið að panta þarf þrif með a.m.k. tveggja sólarhringa fyrirvara og þessi þj…" at bounding box center [516, 438] width 916 height 24
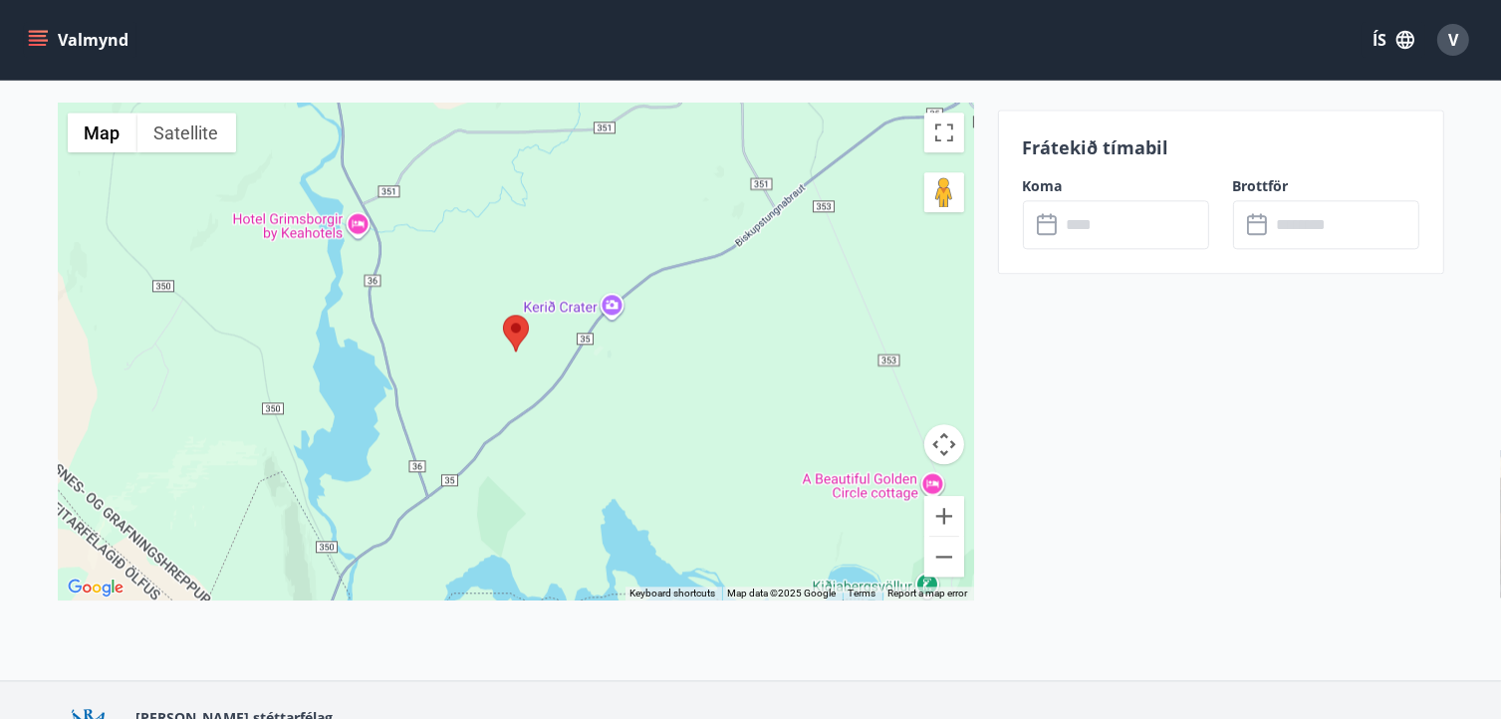
scroll to position [4713, 0]
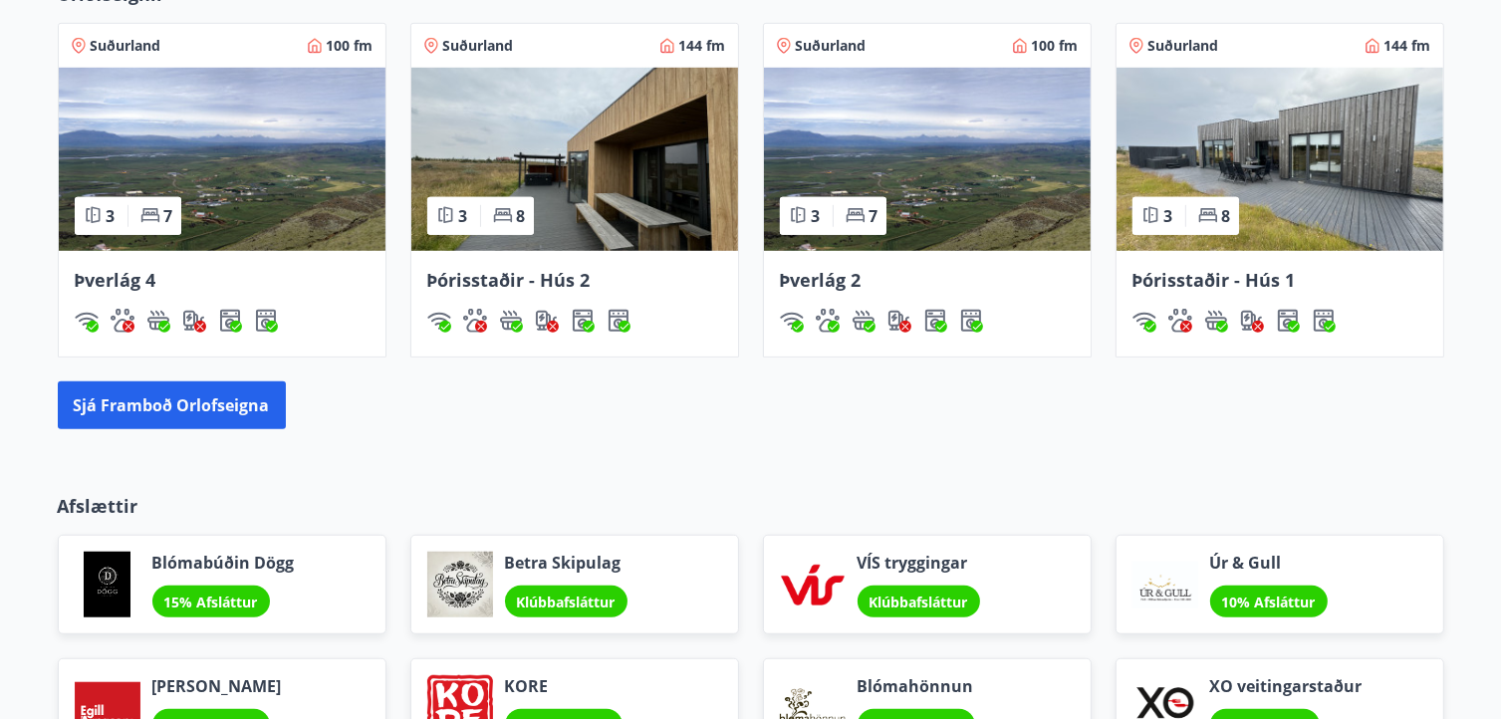
scroll to position [1146, 0]
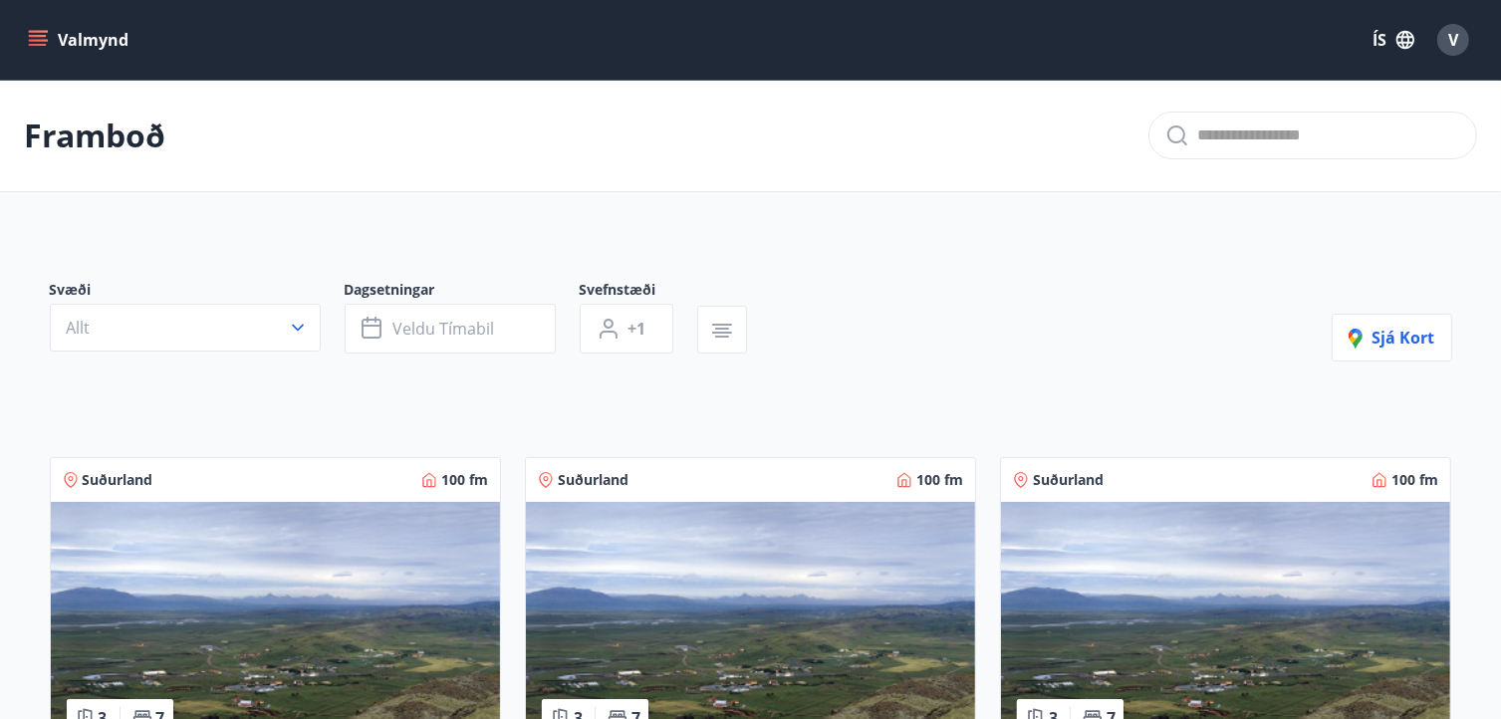
click at [33, 31] on icon "menu" at bounding box center [40, 32] width 22 height 2
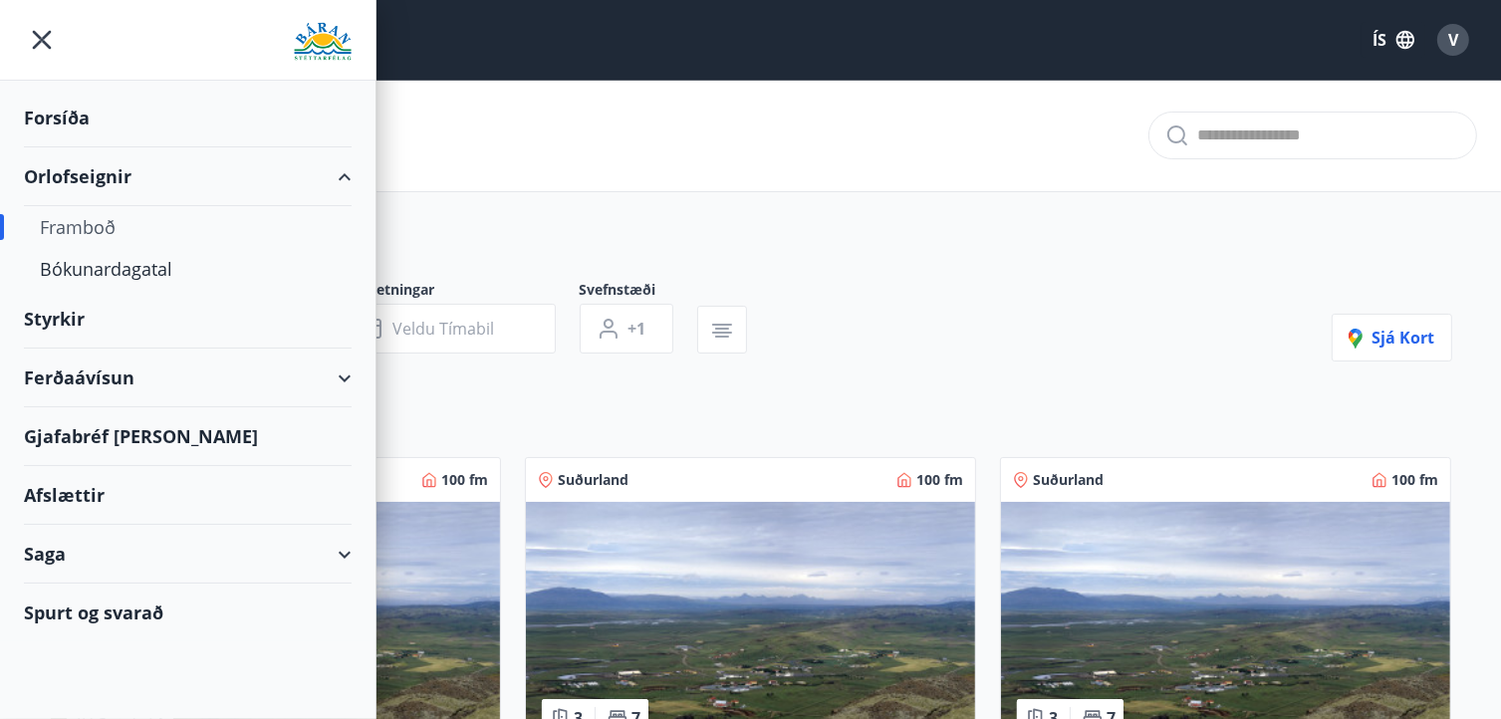
click at [90, 367] on div "Ferðaávísun" at bounding box center [188, 378] width 328 height 59
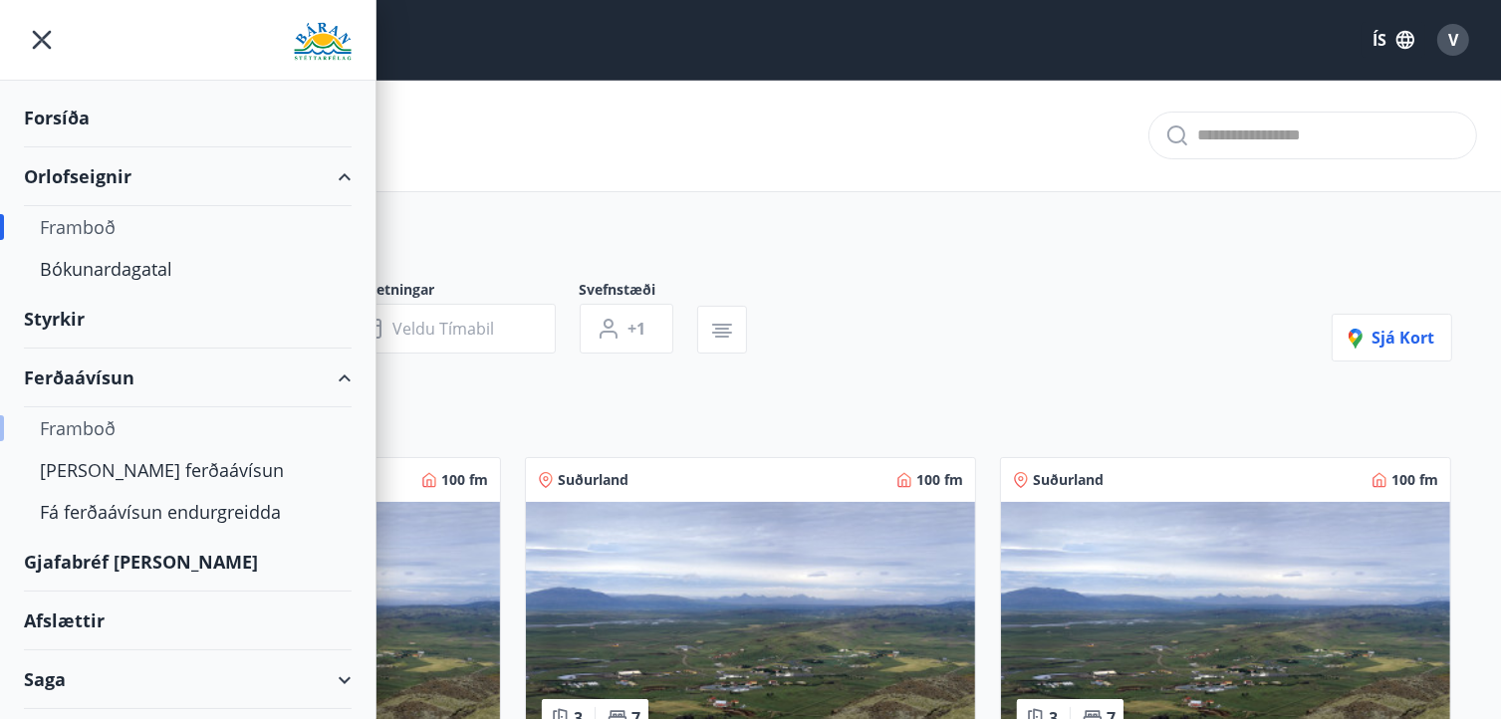
click at [79, 426] on div "Framboð" at bounding box center [188, 428] width 296 height 42
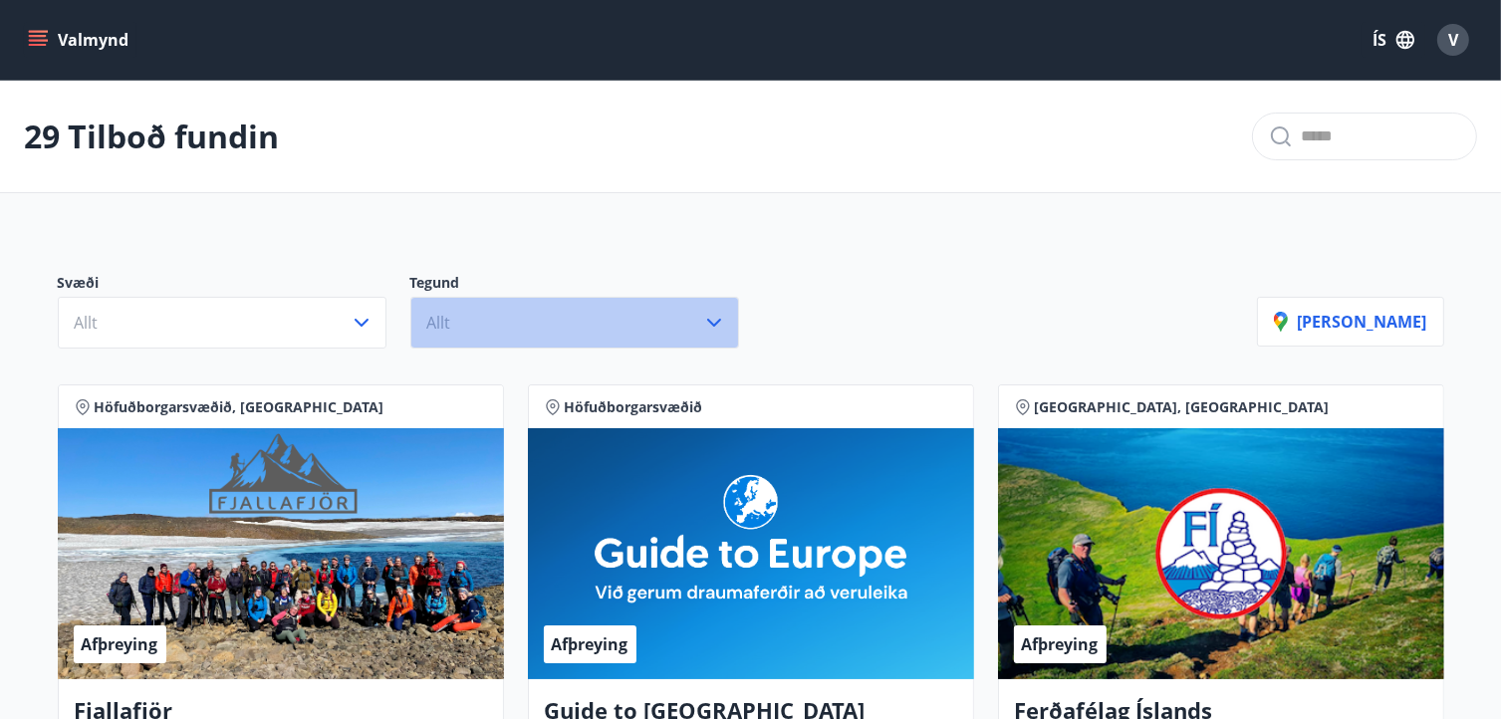
click at [467, 328] on button "Allt" at bounding box center [574, 323] width 329 height 52
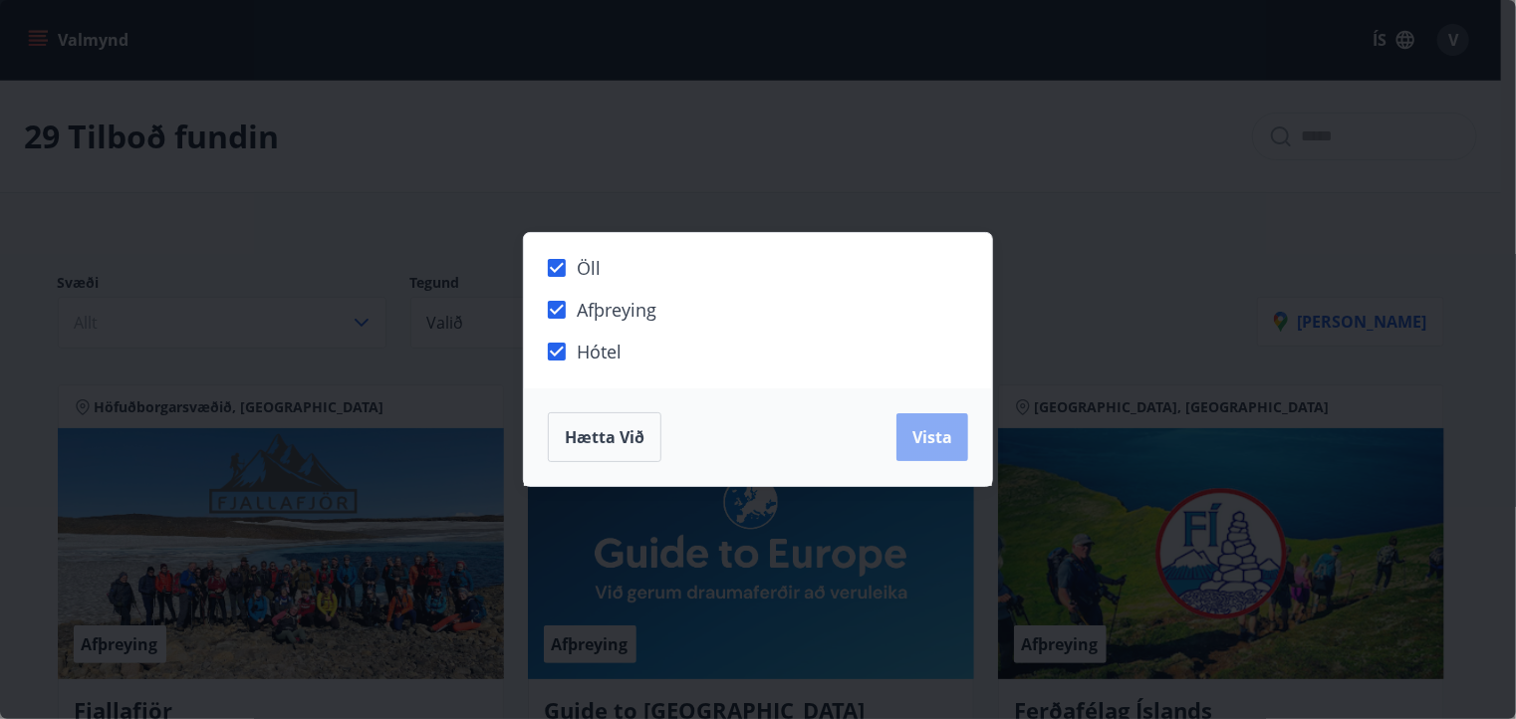
click at [928, 424] on button "Vista" at bounding box center [932, 437] width 72 height 48
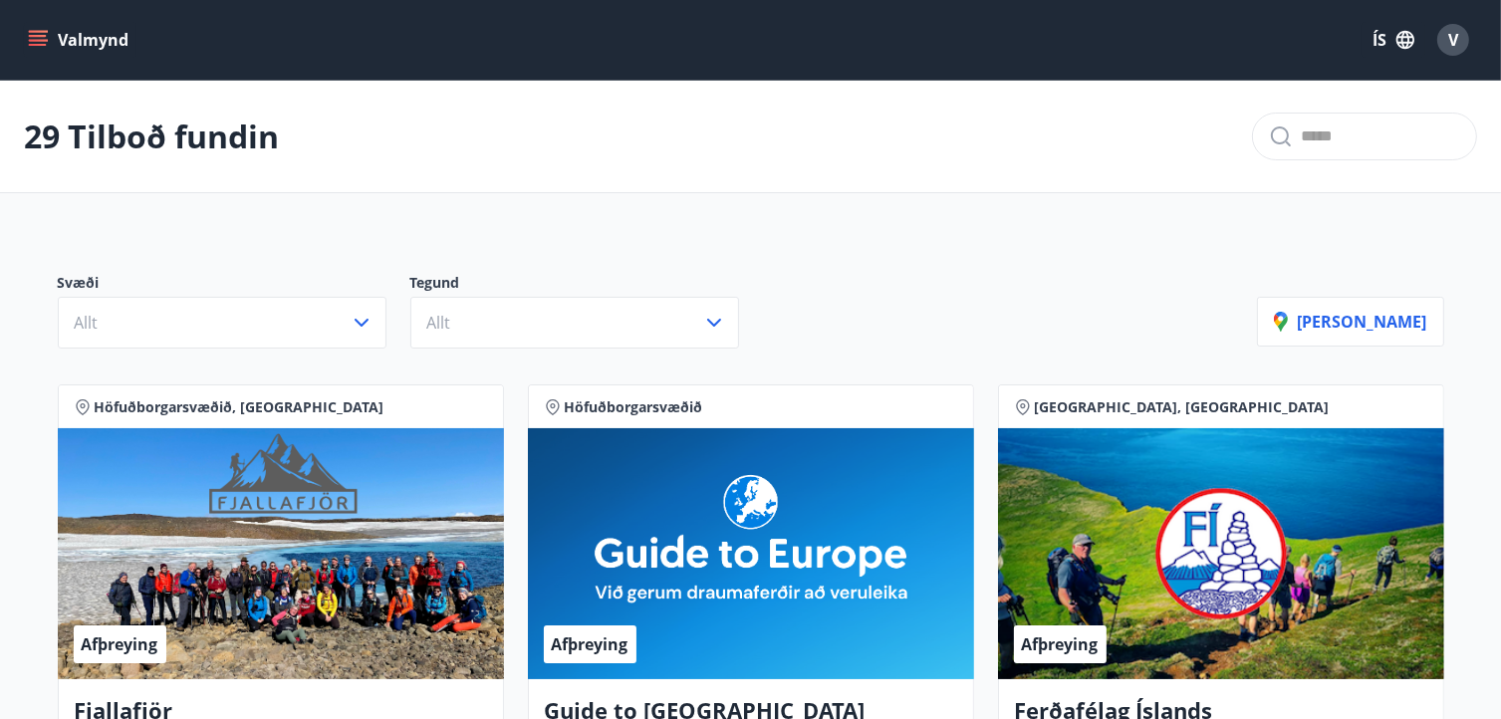
click at [31, 32] on icon "menu" at bounding box center [40, 32] width 22 height 2
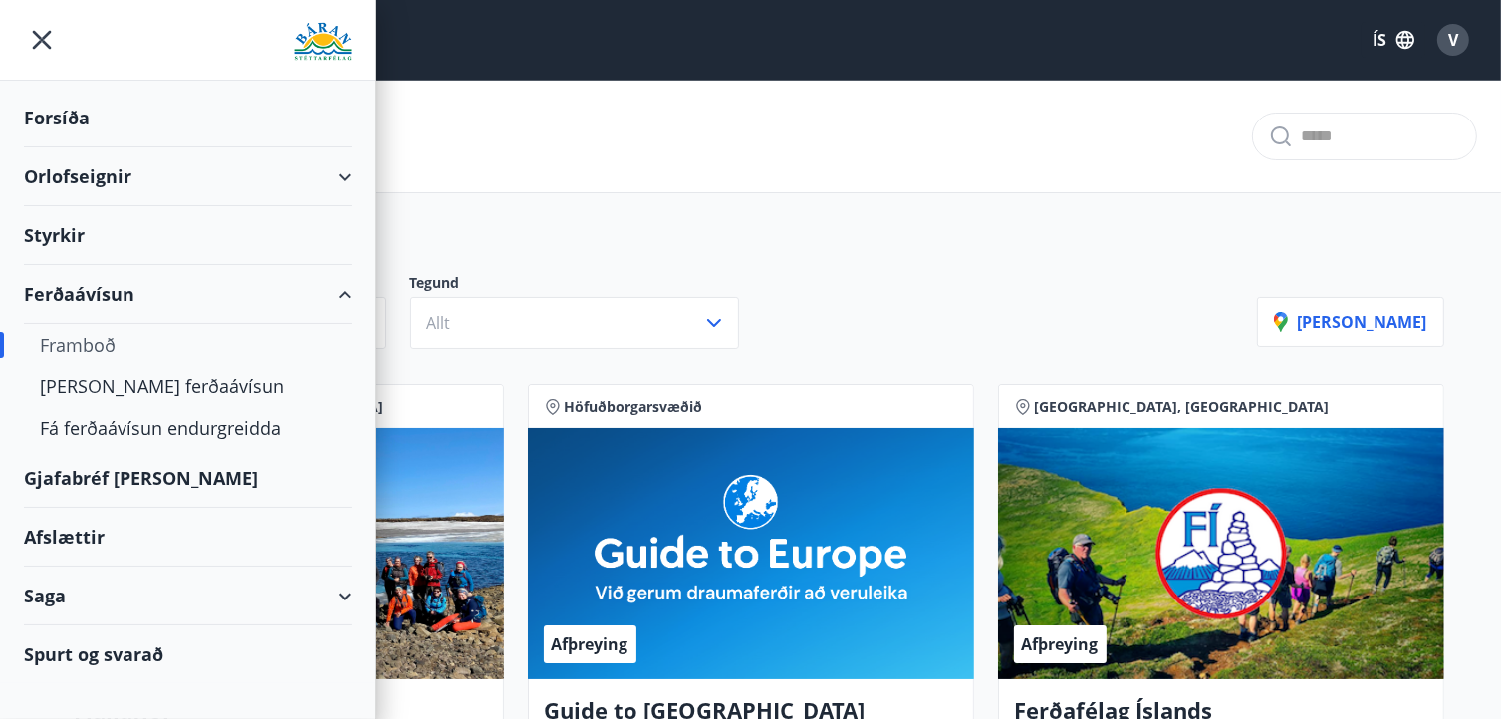
click at [88, 468] on div "Gjafabréf [PERSON_NAME]" at bounding box center [188, 478] width 328 height 59
